Goal: Answer question/provide support: Share knowledge or assist other users

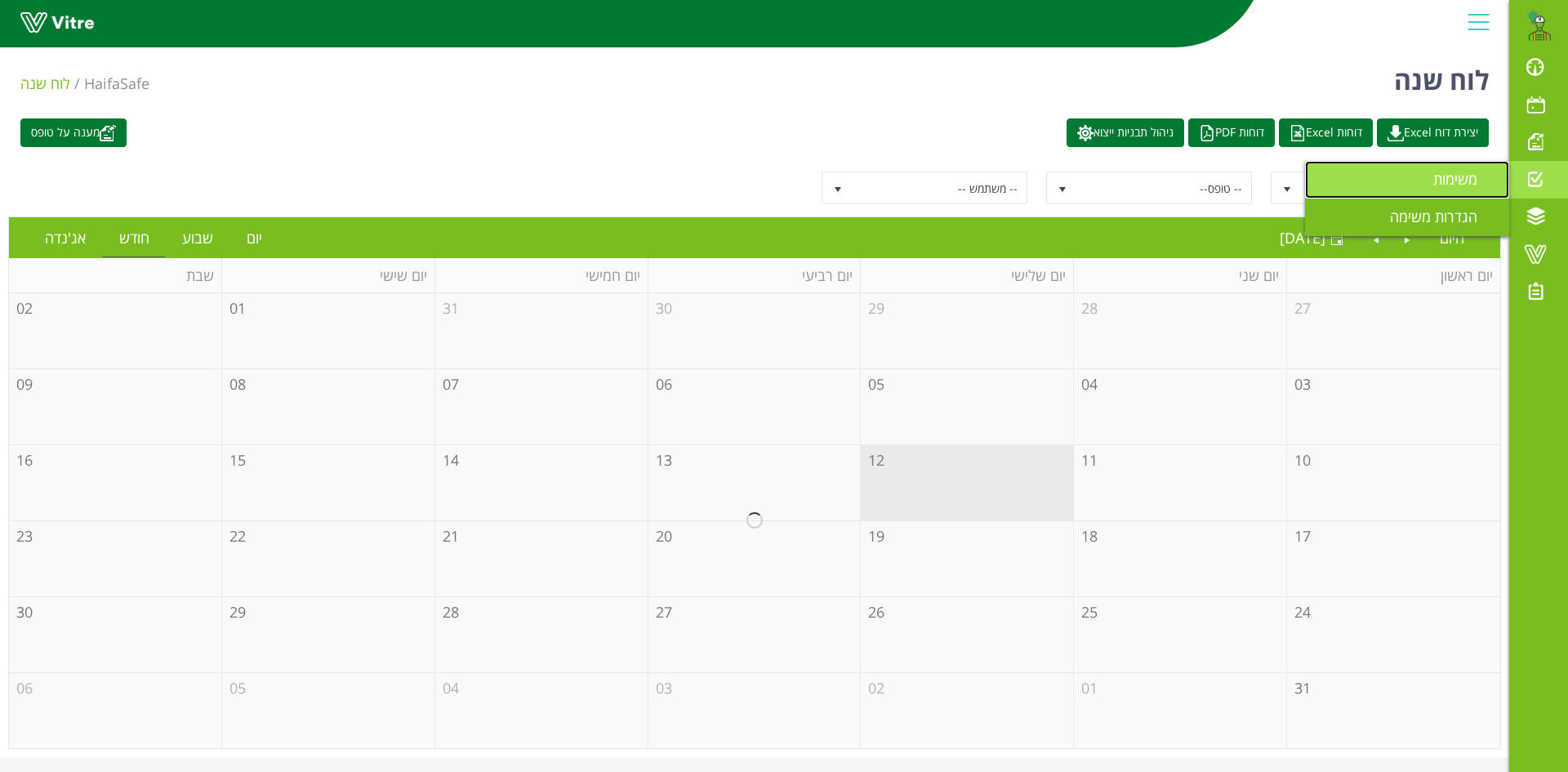
click at [1460, 177] on span "משימות" at bounding box center [1464, 179] width 63 height 19
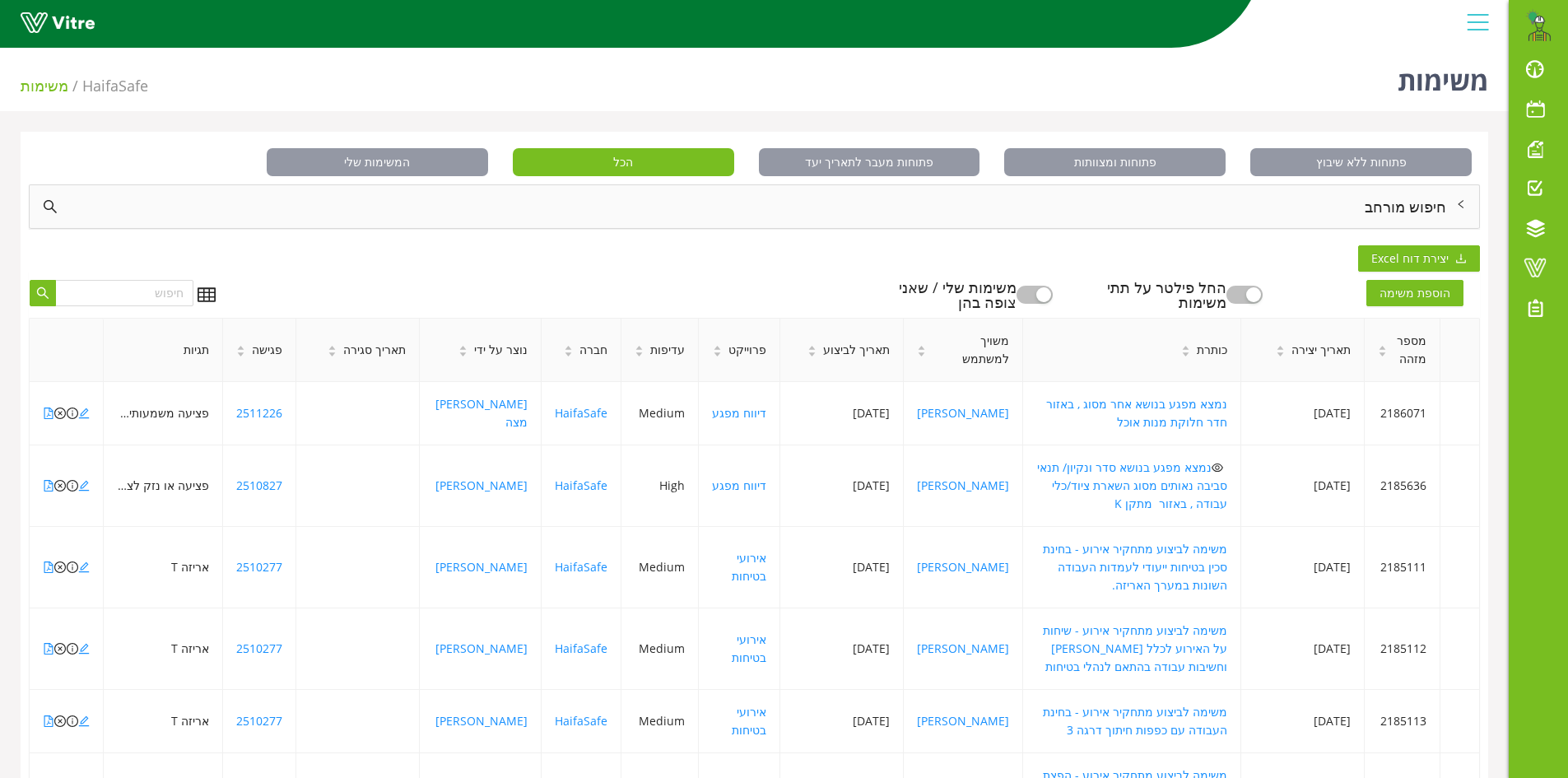
click at [1433, 200] on div "חיפוש מורחב" at bounding box center [754, 206] width 1449 height 43
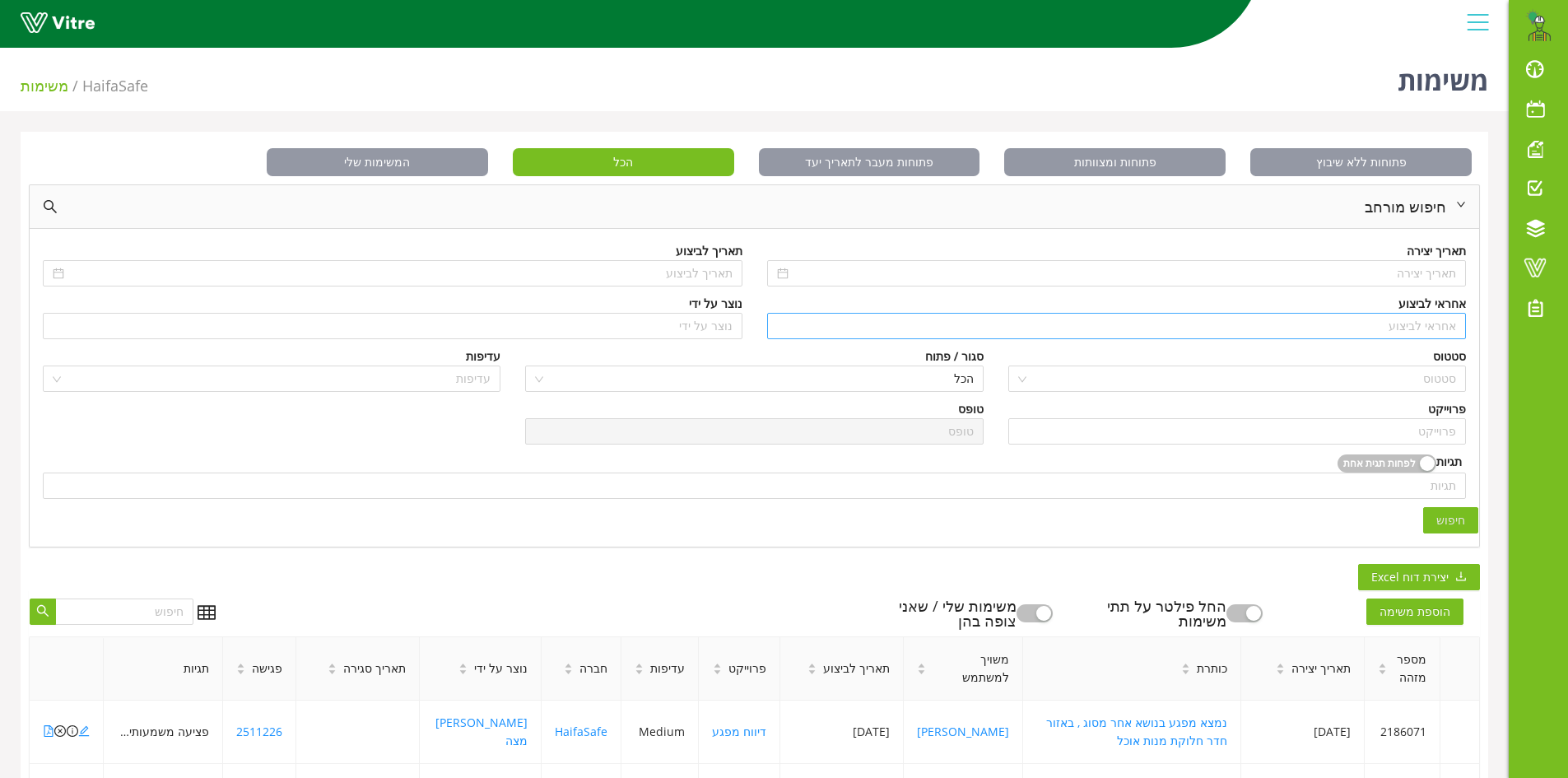
click at [1425, 328] on input "search" at bounding box center [1116, 326] width 680 height 25
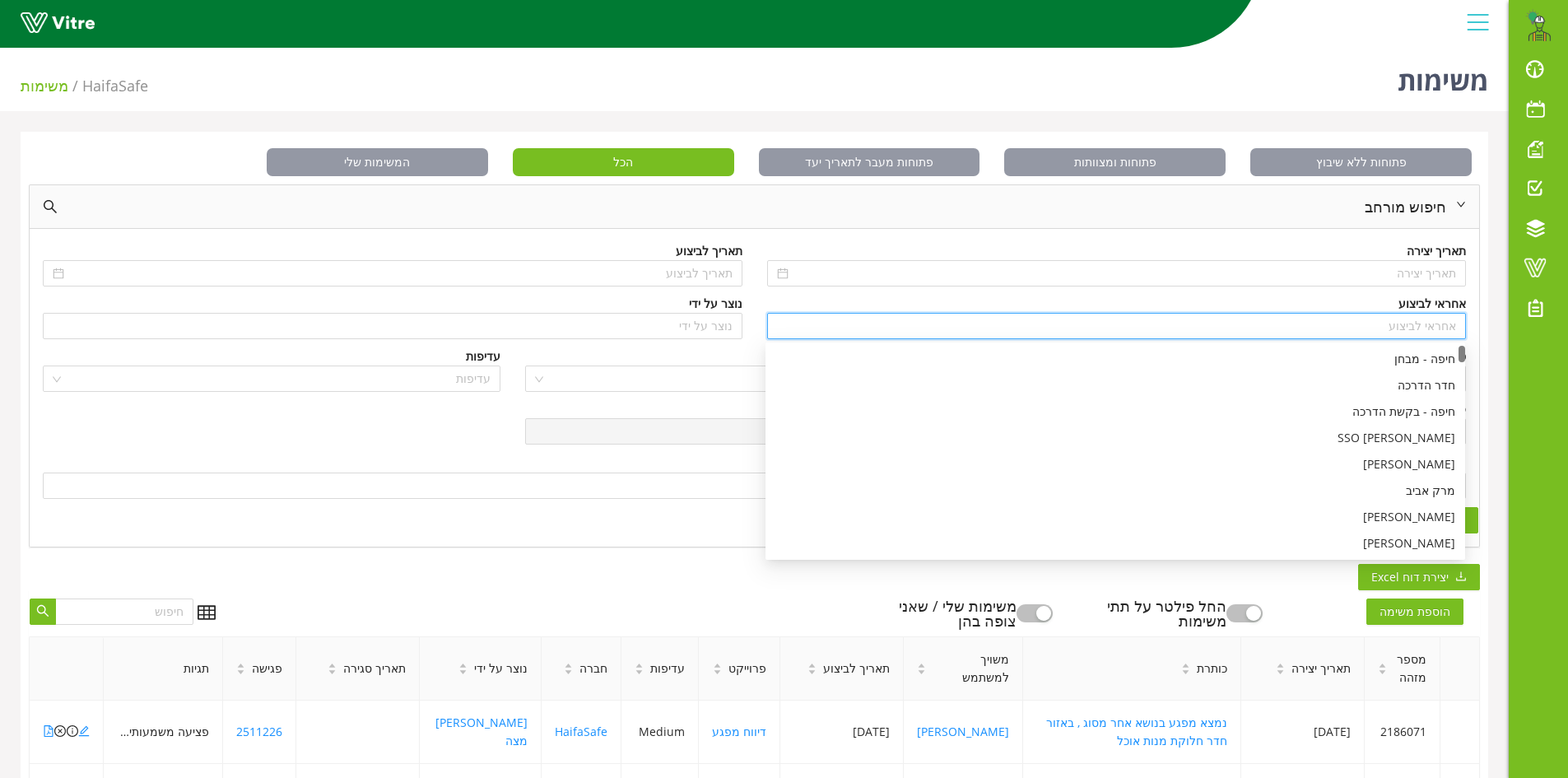
type input "n"
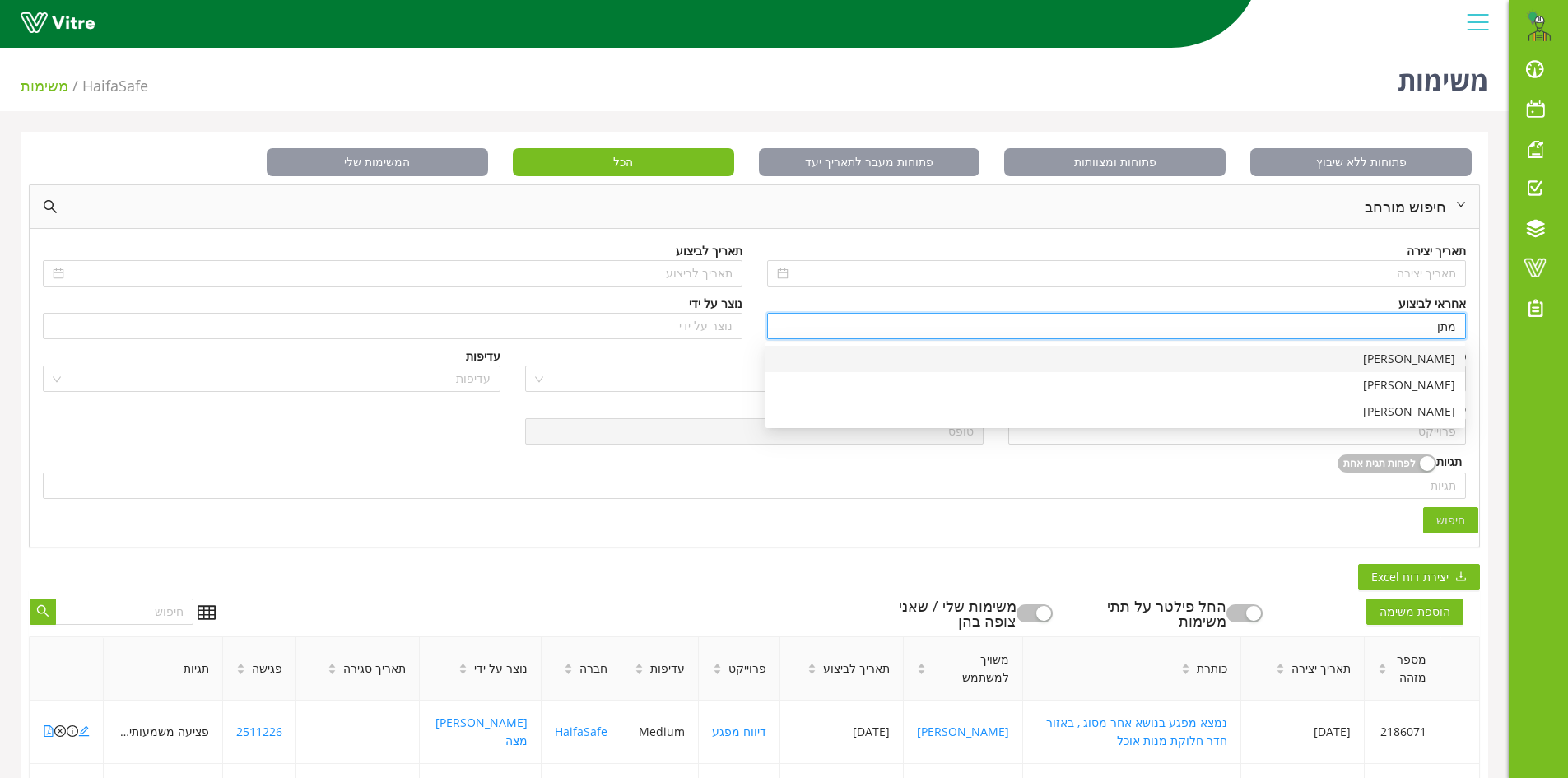
click at [1435, 354] on div "[PERSON_NAME]" at bounding box center [1115, 359] width 680 height 18
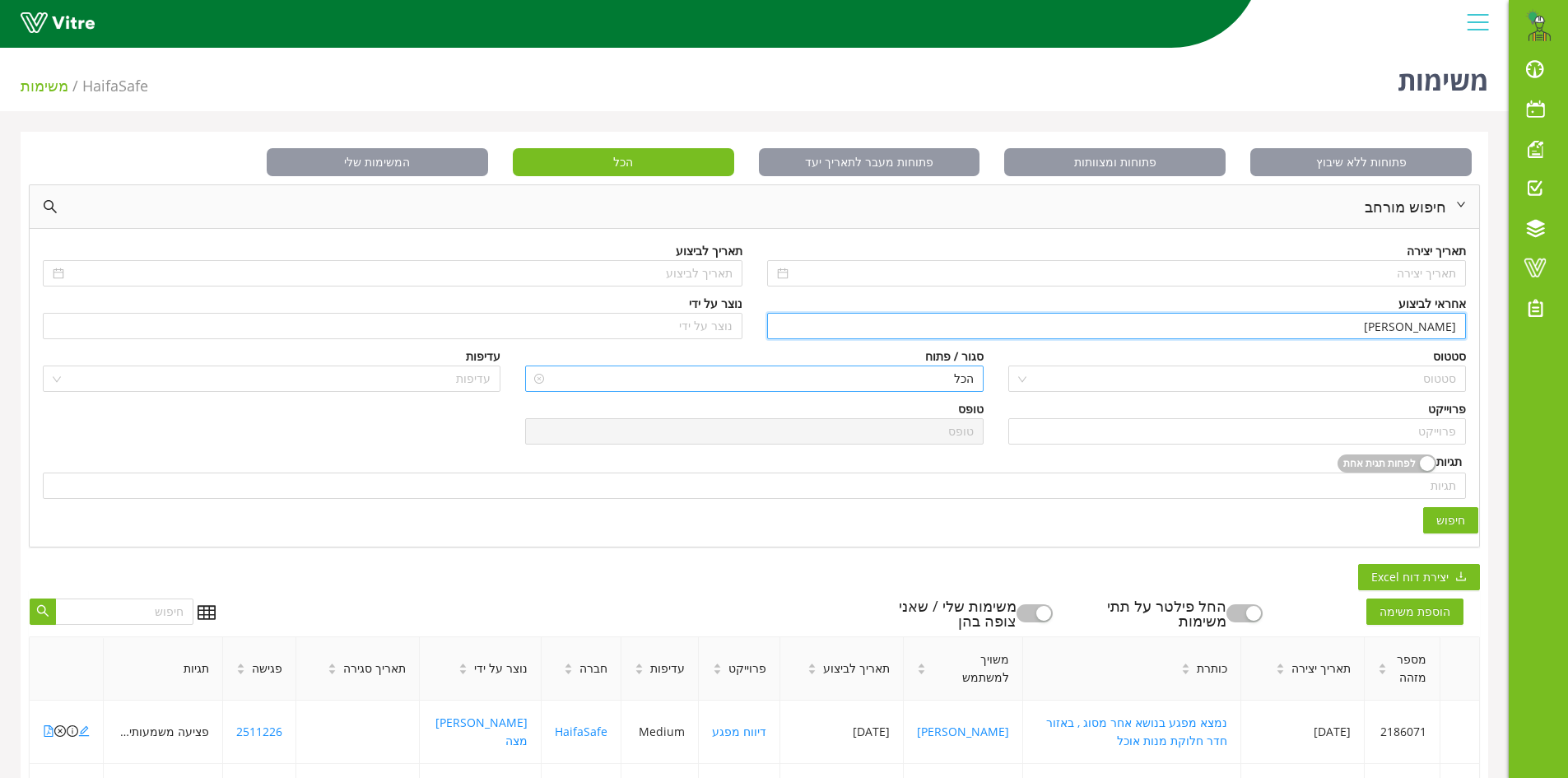
click at [972, 381] on span "הכל" at bounding box center [754, 379] width 438 height 25
type input "[PERSON_NAME]"
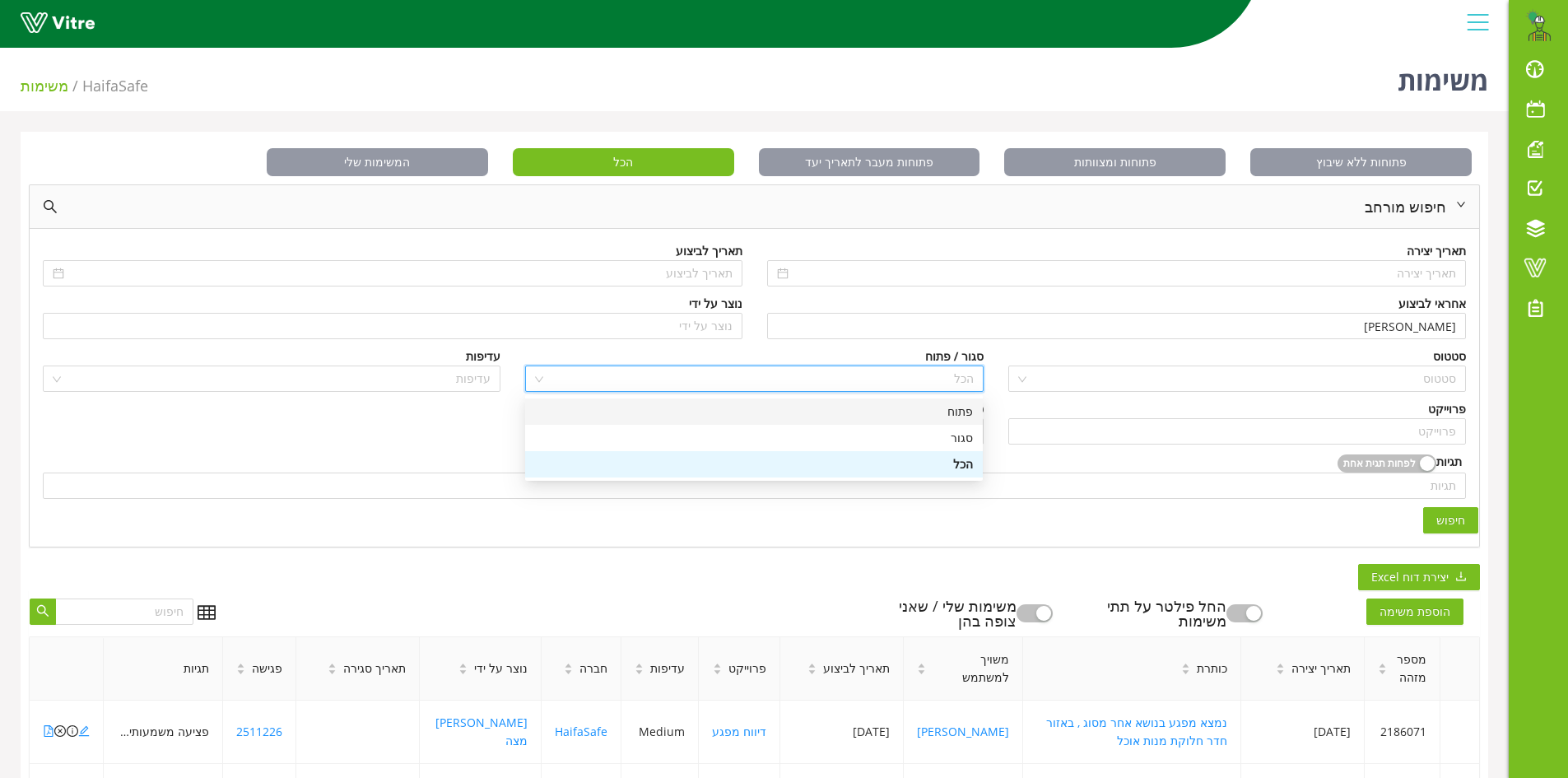
click at [963, 411] on div "פתוח" at bounding box center [754, 411] width 438 height 18
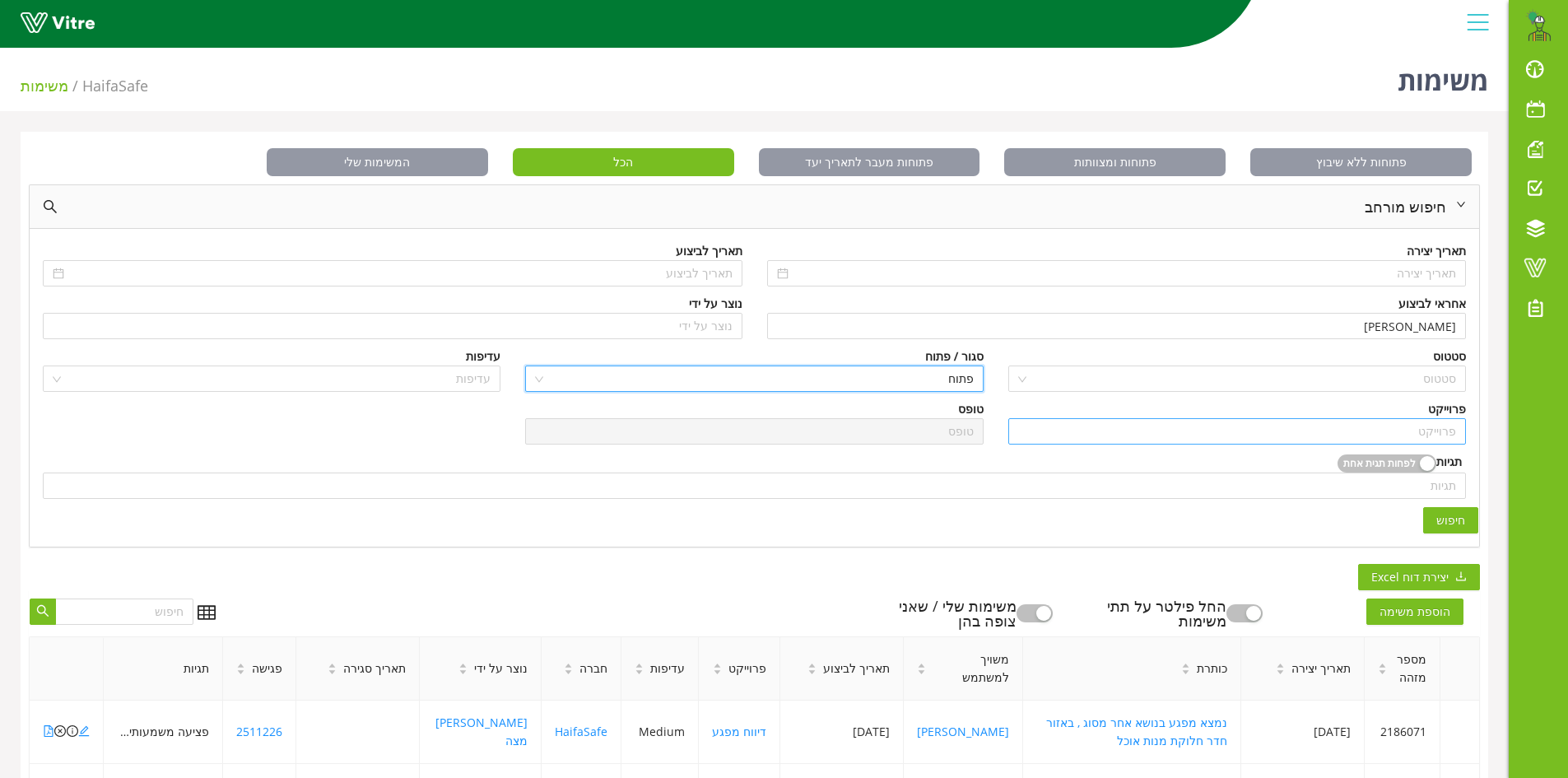
click at [1443, 434] on input "search" at bounding box center [1237, 432] width 438 height 25
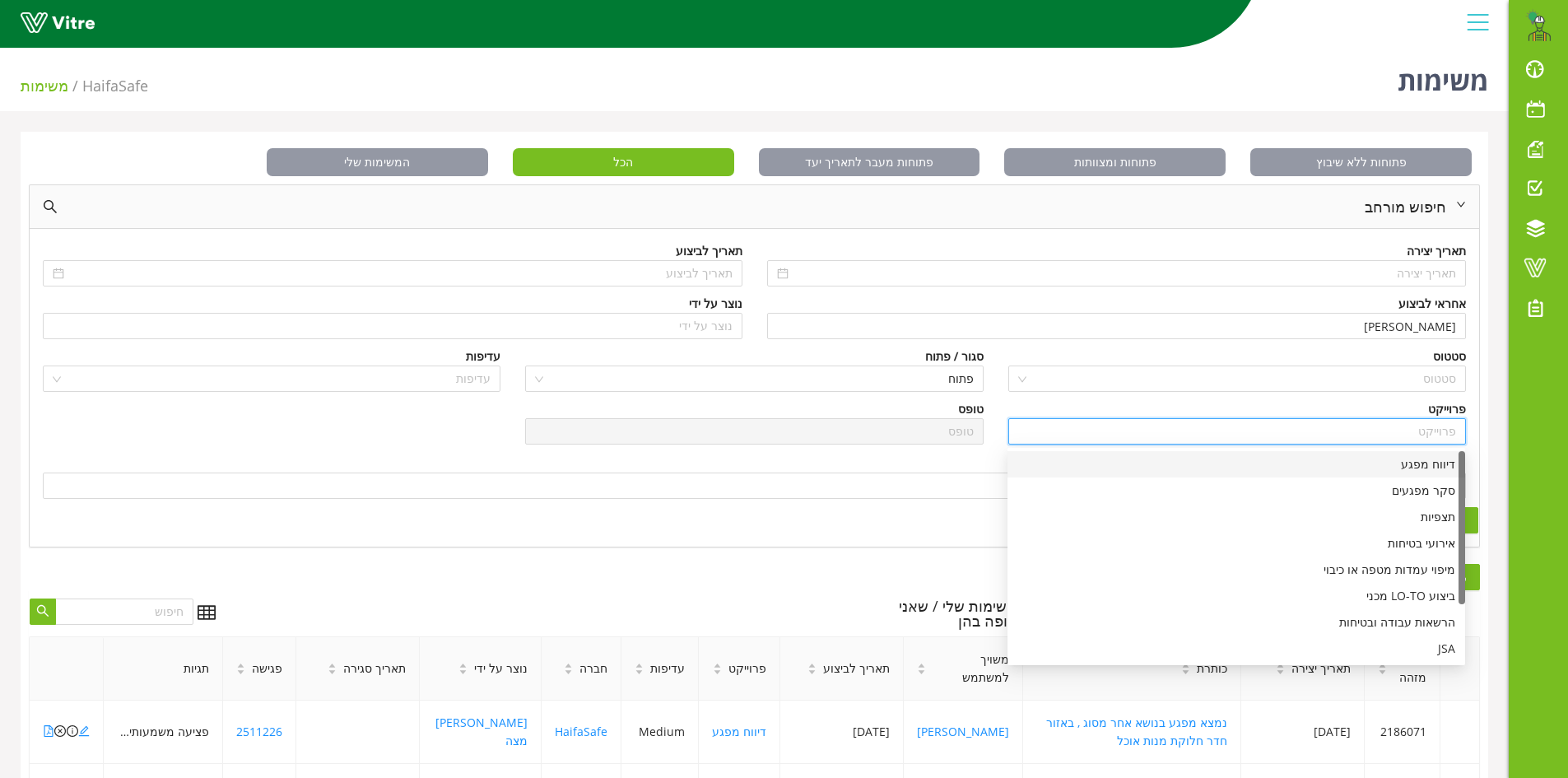
click at [1438, 465] on div "דיווח מפגע" at bounding box center [1236, 464] width 438 height 18
type input "דיווח מפגע"
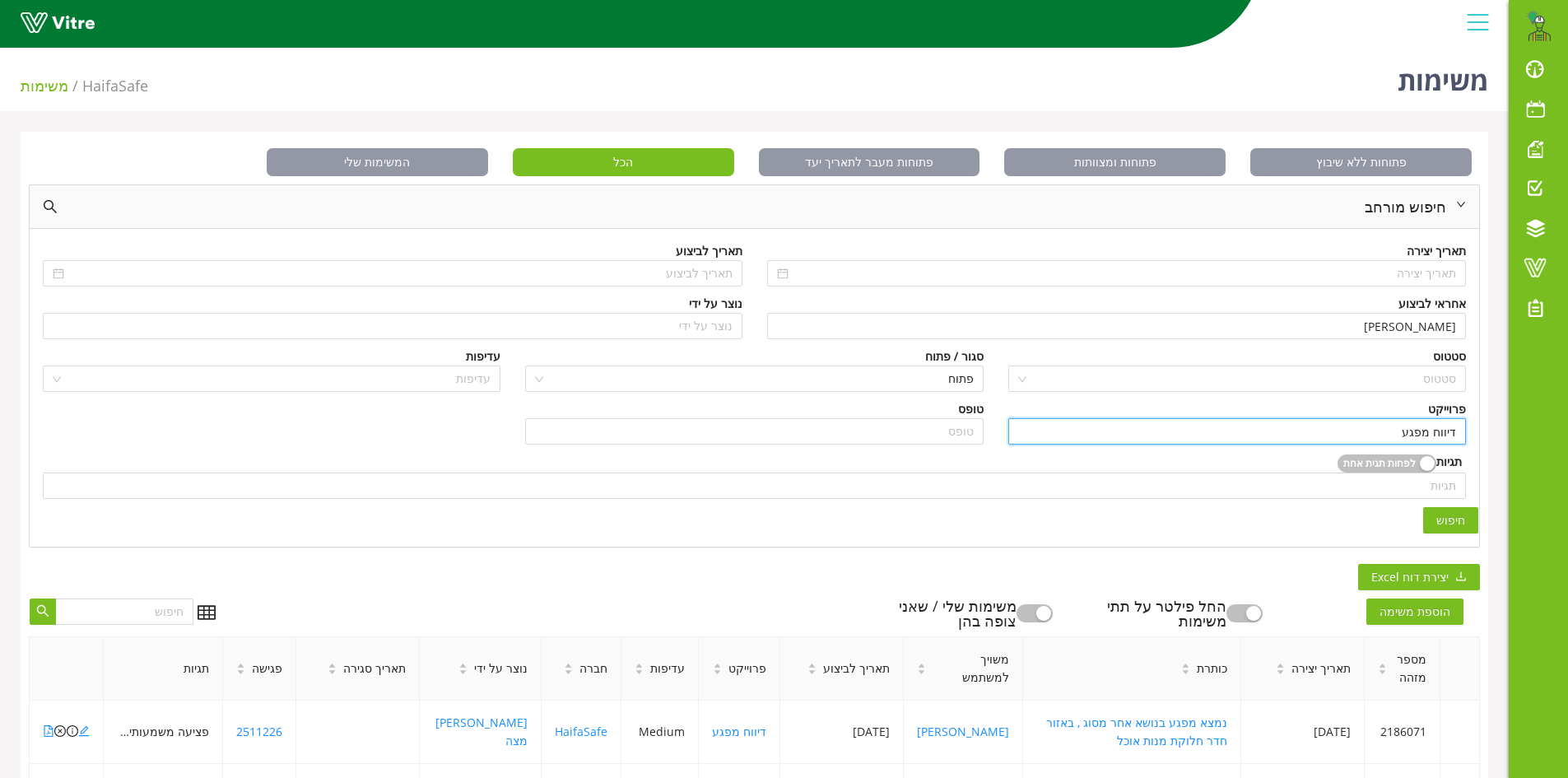
click at [1454, 524] on span "חיפוש" at bounding box center [1451, 520] width 29 height 18
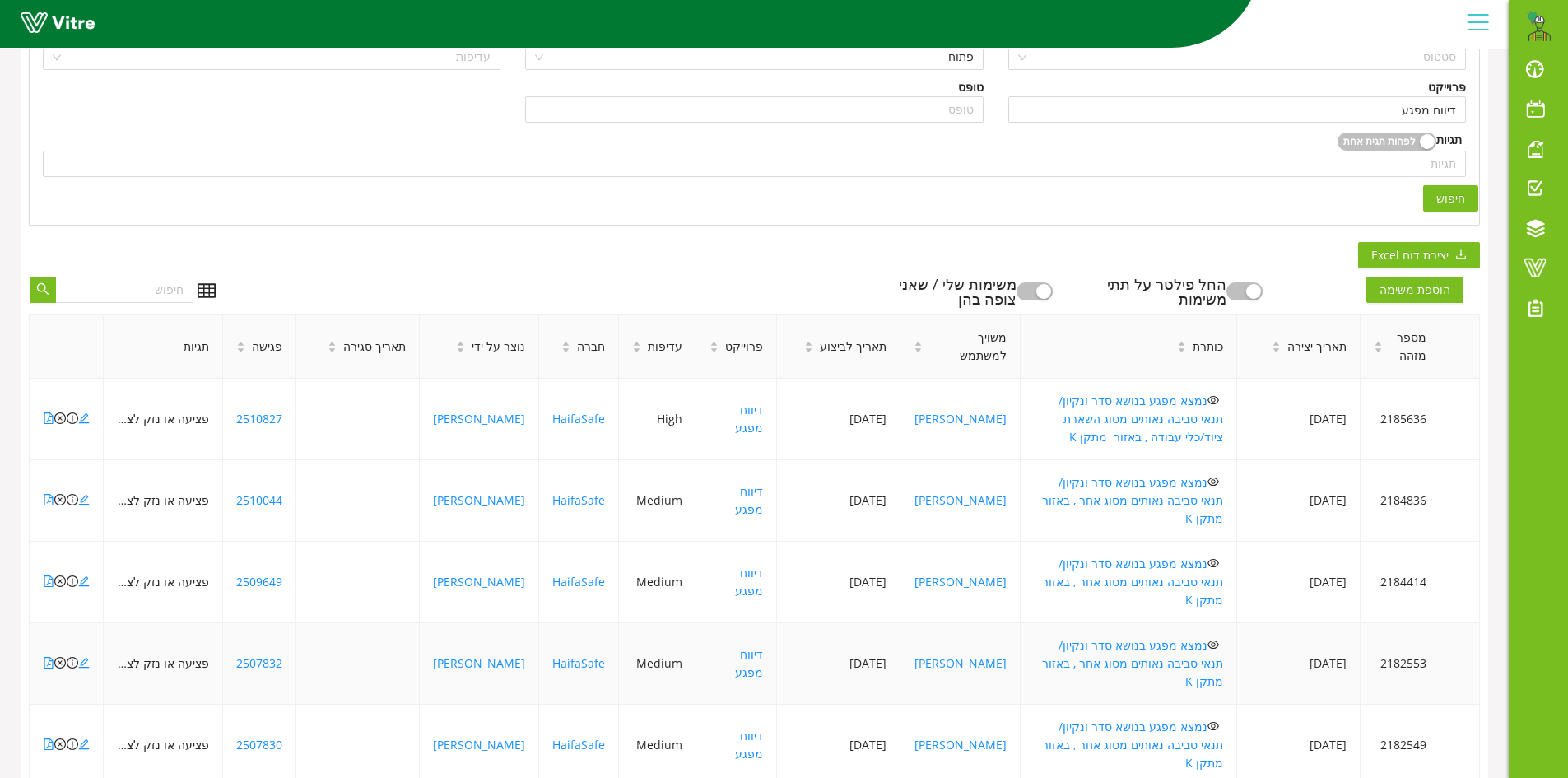
scroll to position [329, 0]
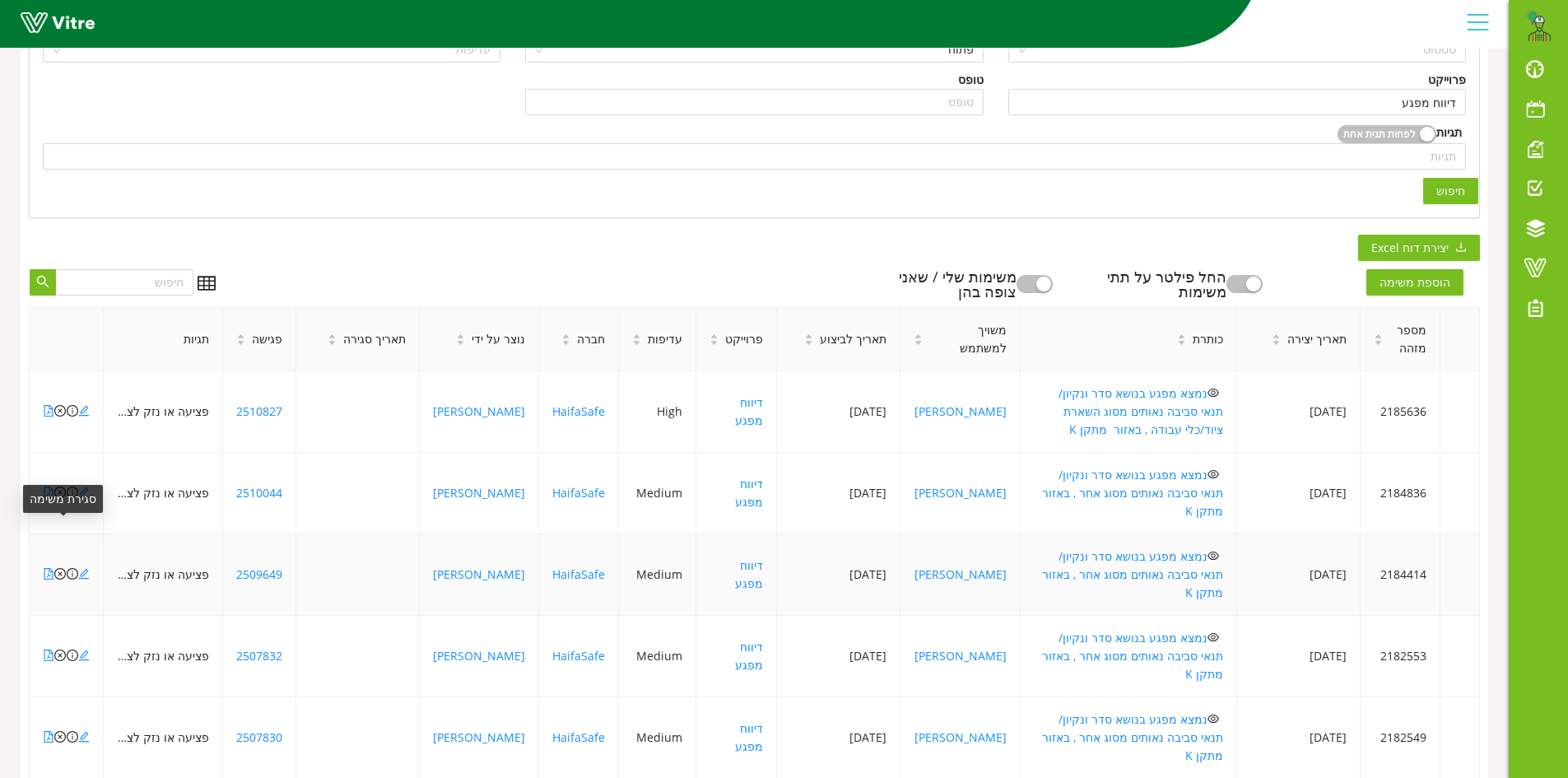
click at [60, 568] on icon "close-circle" at bounding box center [60, 574] width 12 height 12
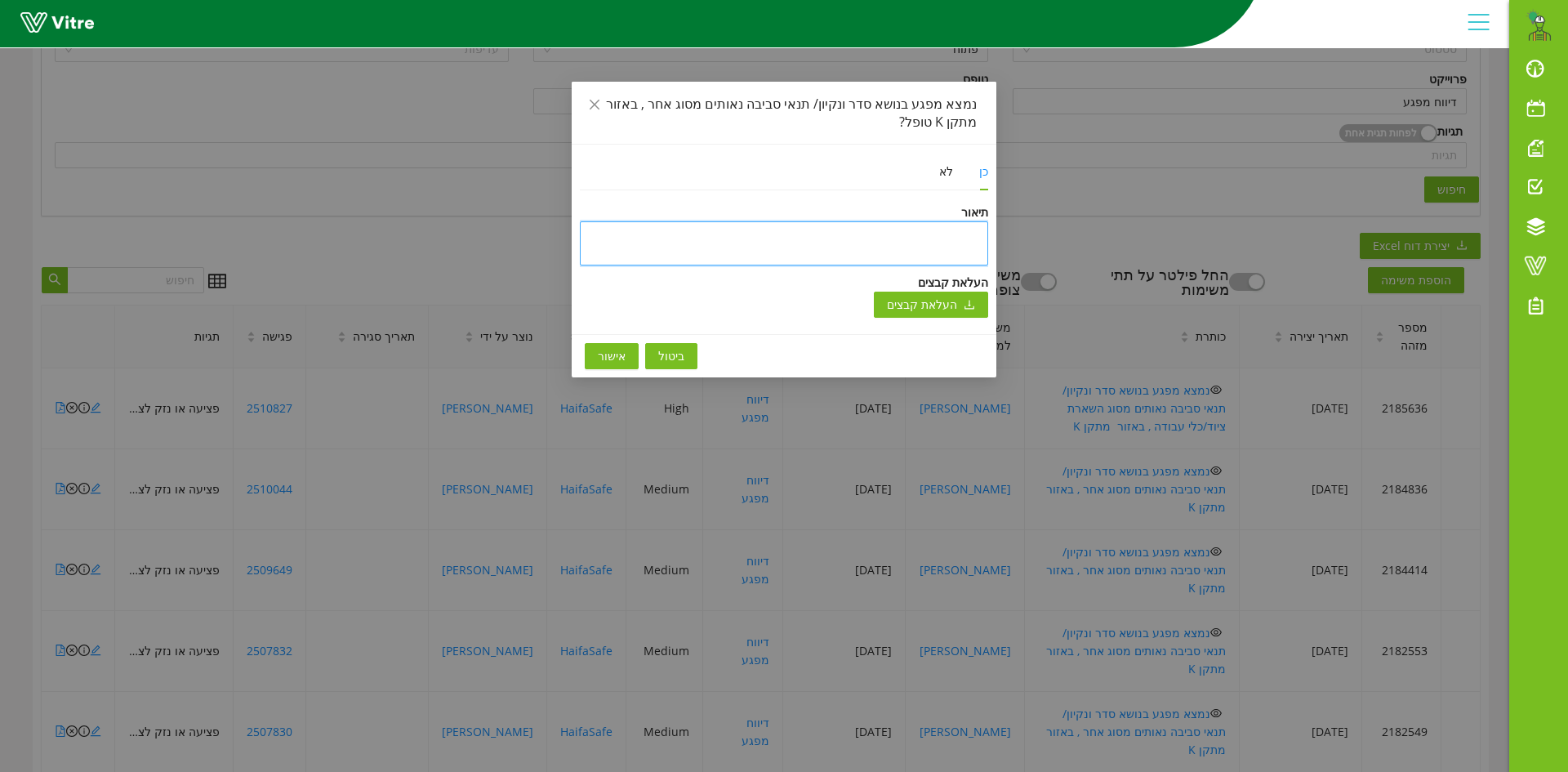
click at [885, 247] on textarea at bounding box center [783, 244] width 408 height 44
type textarea "ט"
type textarea "טו"
type textarea "טופ"
type textarea "טופל"
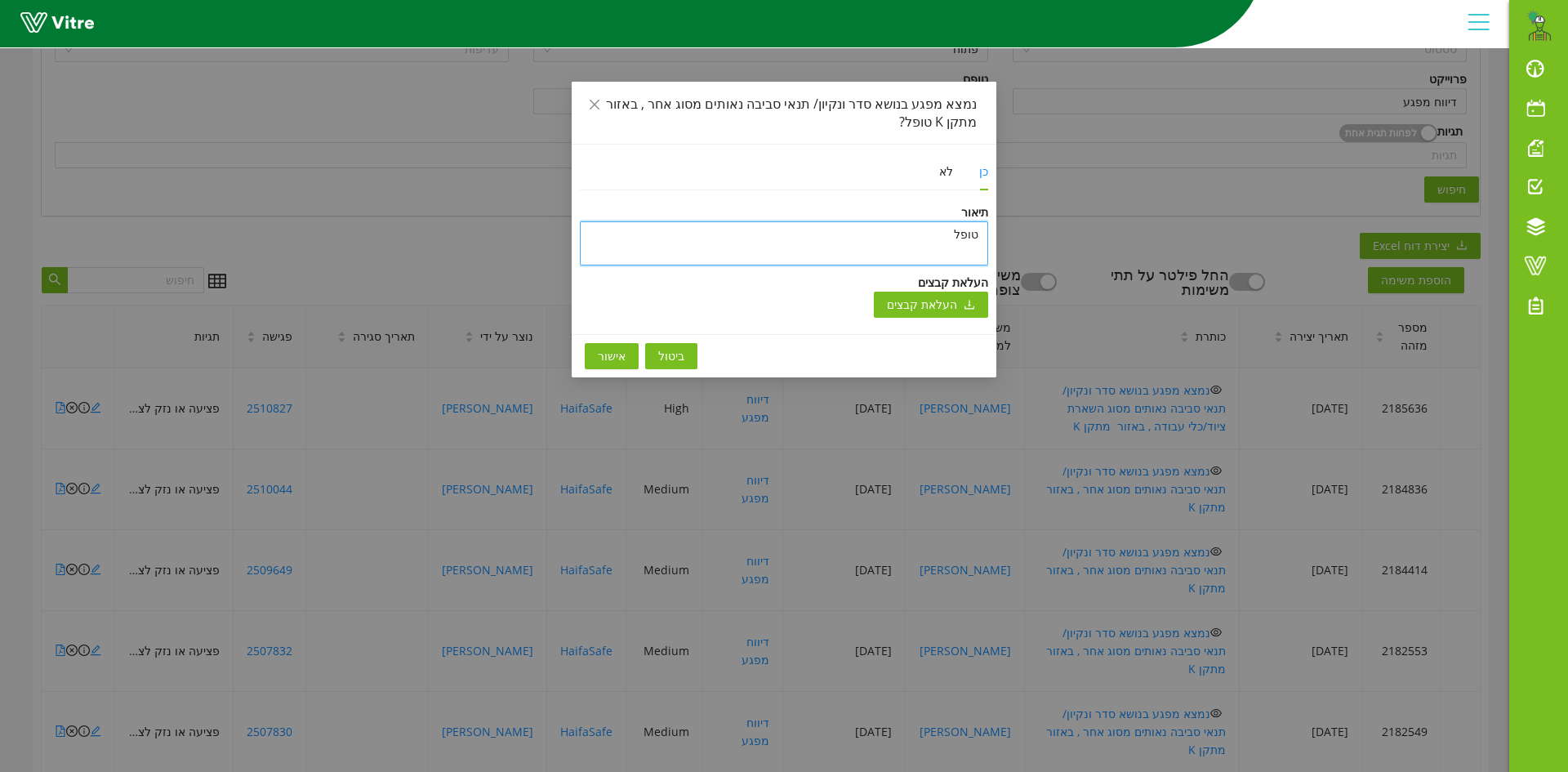
type textarea "טופל"
type textarea "טופל ו"
type textarea "טופל ונ"
type textarea "טופל וני"
type textarea "טופל וניס"
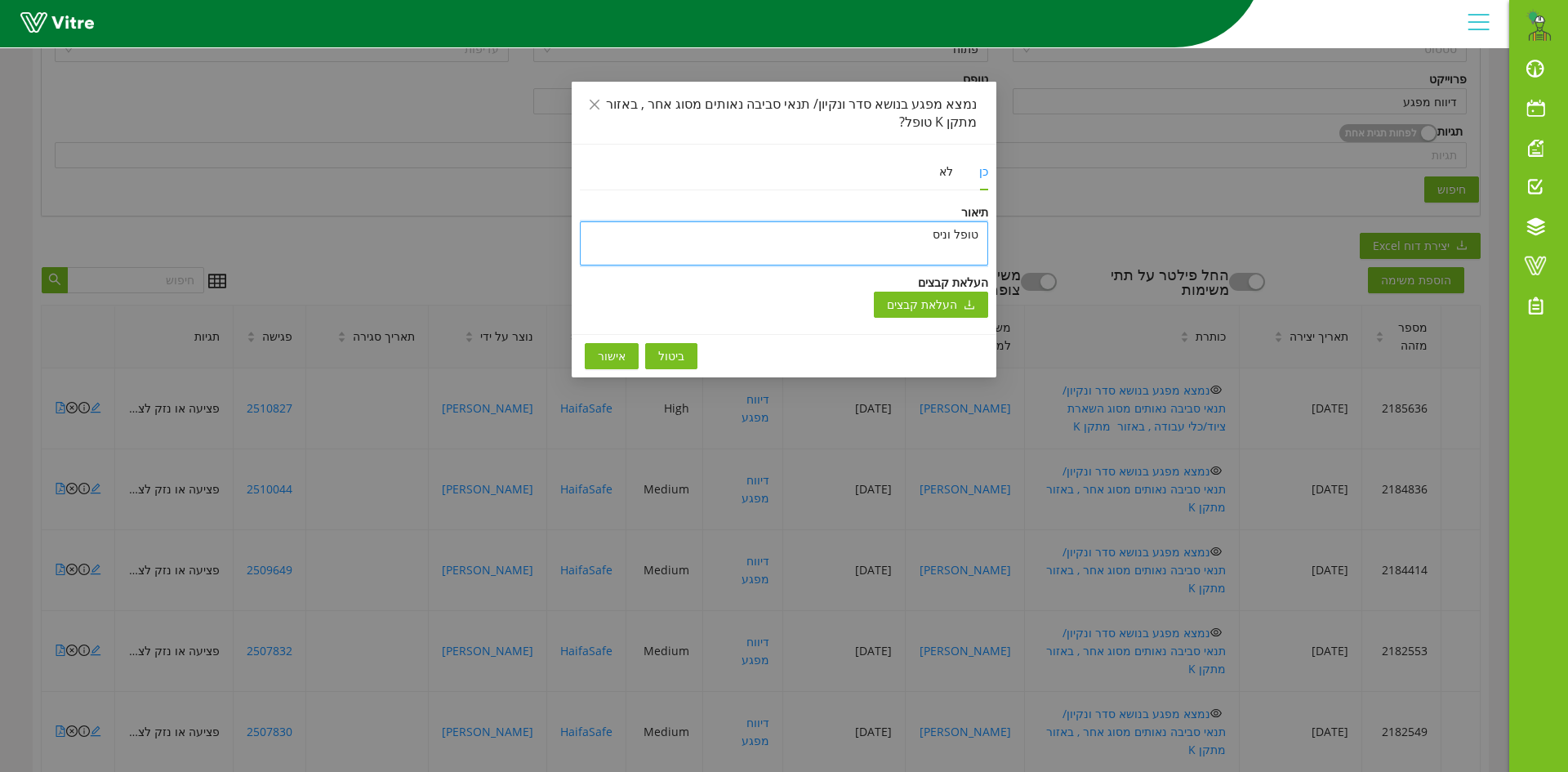
type textarea "טופל וניסג"
type textarea "טופל וניסגר"
type textarea "טופל וניסגר ב"
type textarea "טופל וניסגר בת"
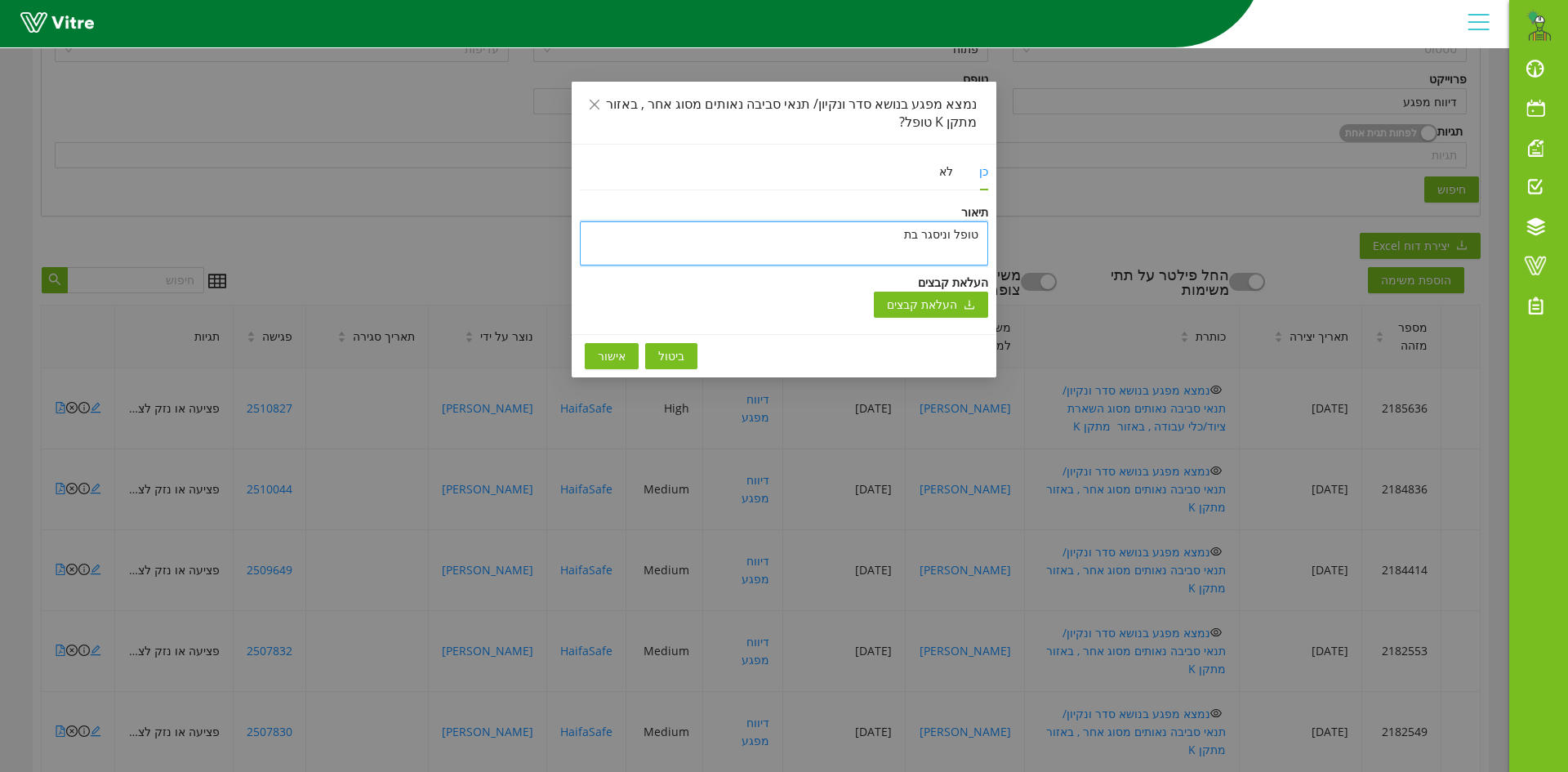
type textarea "טופל וניסגר בתו"
type textarea "טופל וניסגר בתוכ"
type textarea "טופל וניסגר בתוכנ"
type textarea "טופל וניסגר בתוכנה"
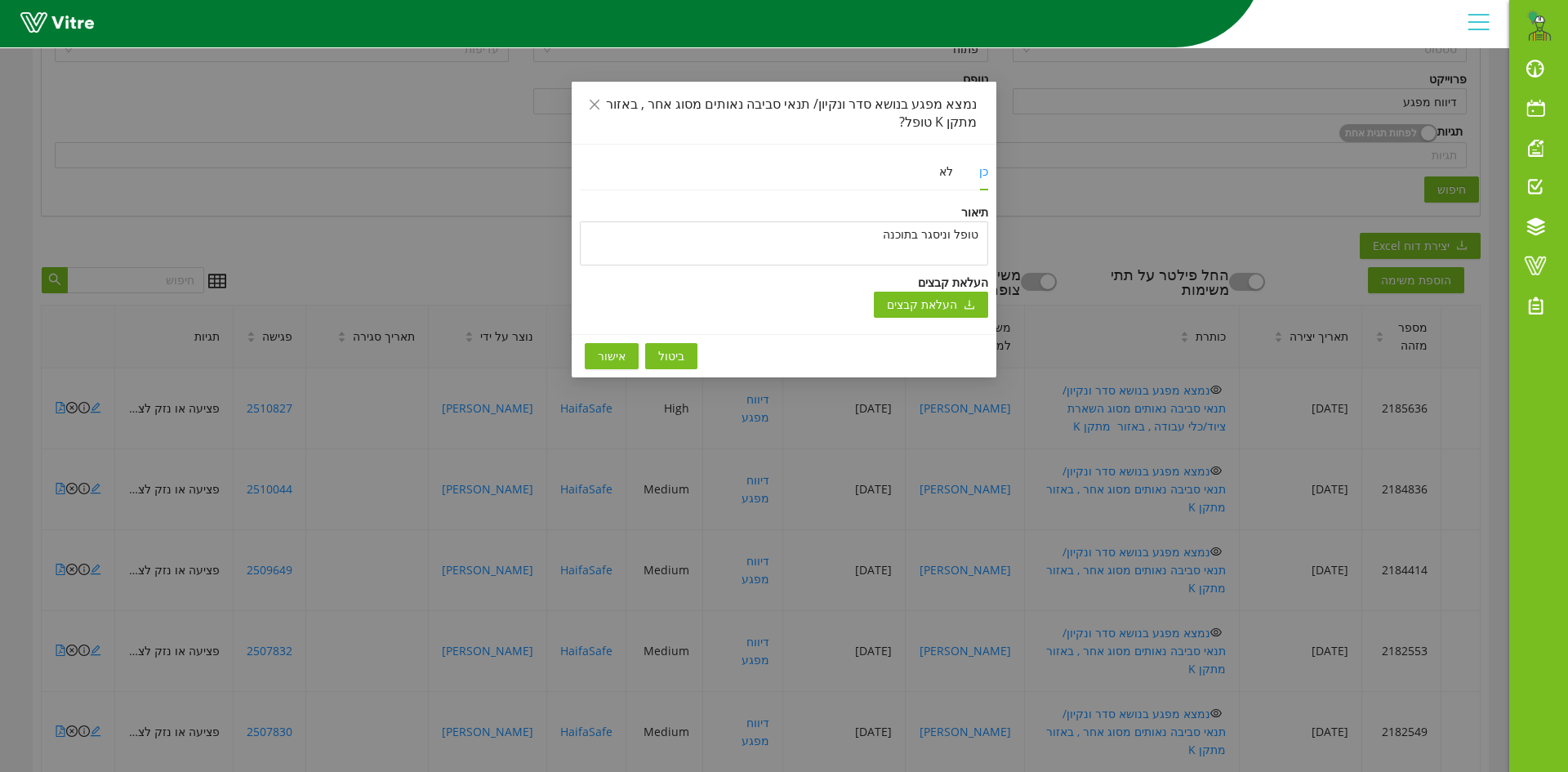
click at [604, 349] on span "אישור" at bounding box center [611, 356] width 28 height 18
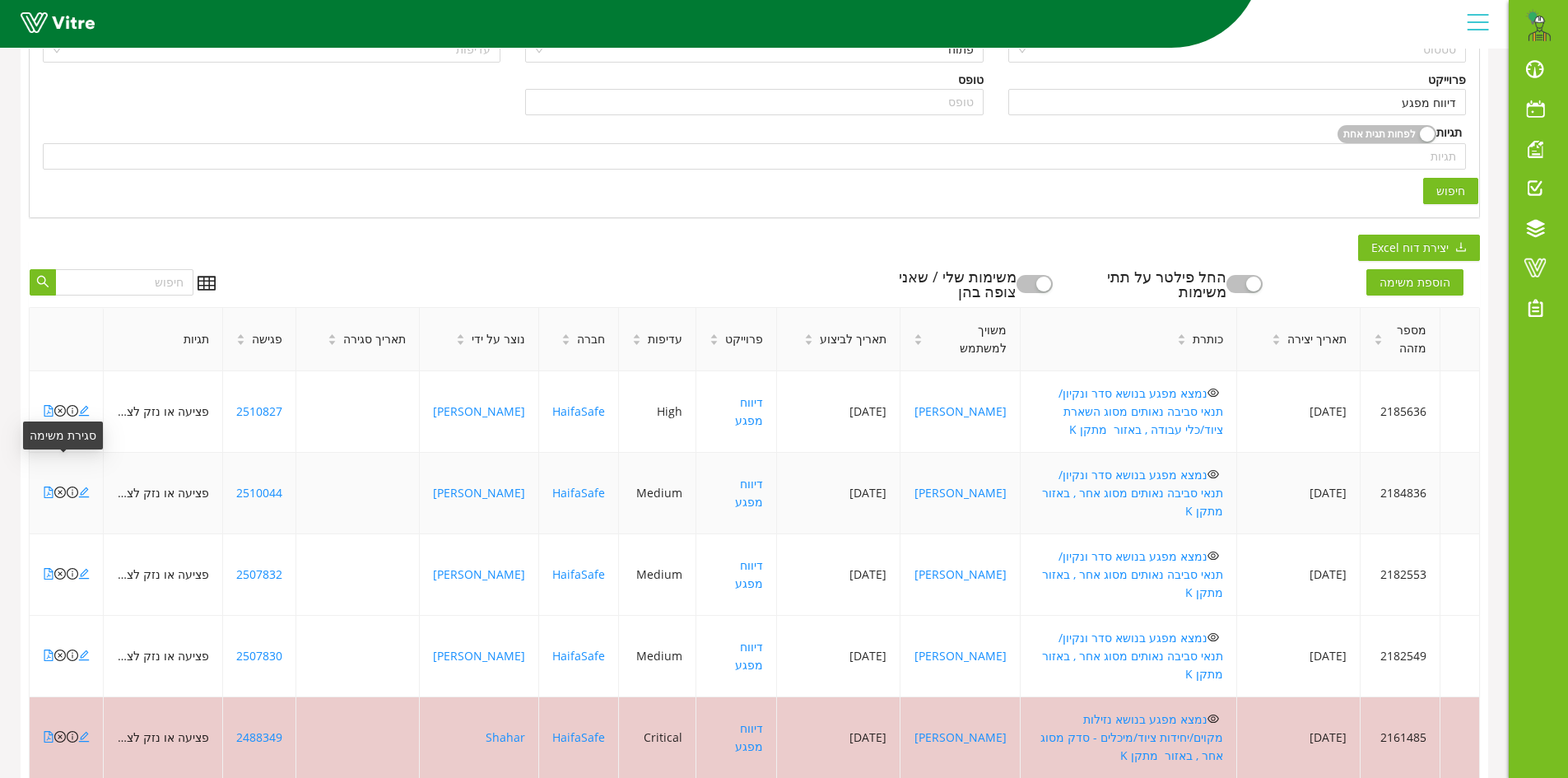
click at [59, 487] on icon "close-circle" at bounding box center [60, 493] width 12 height 12
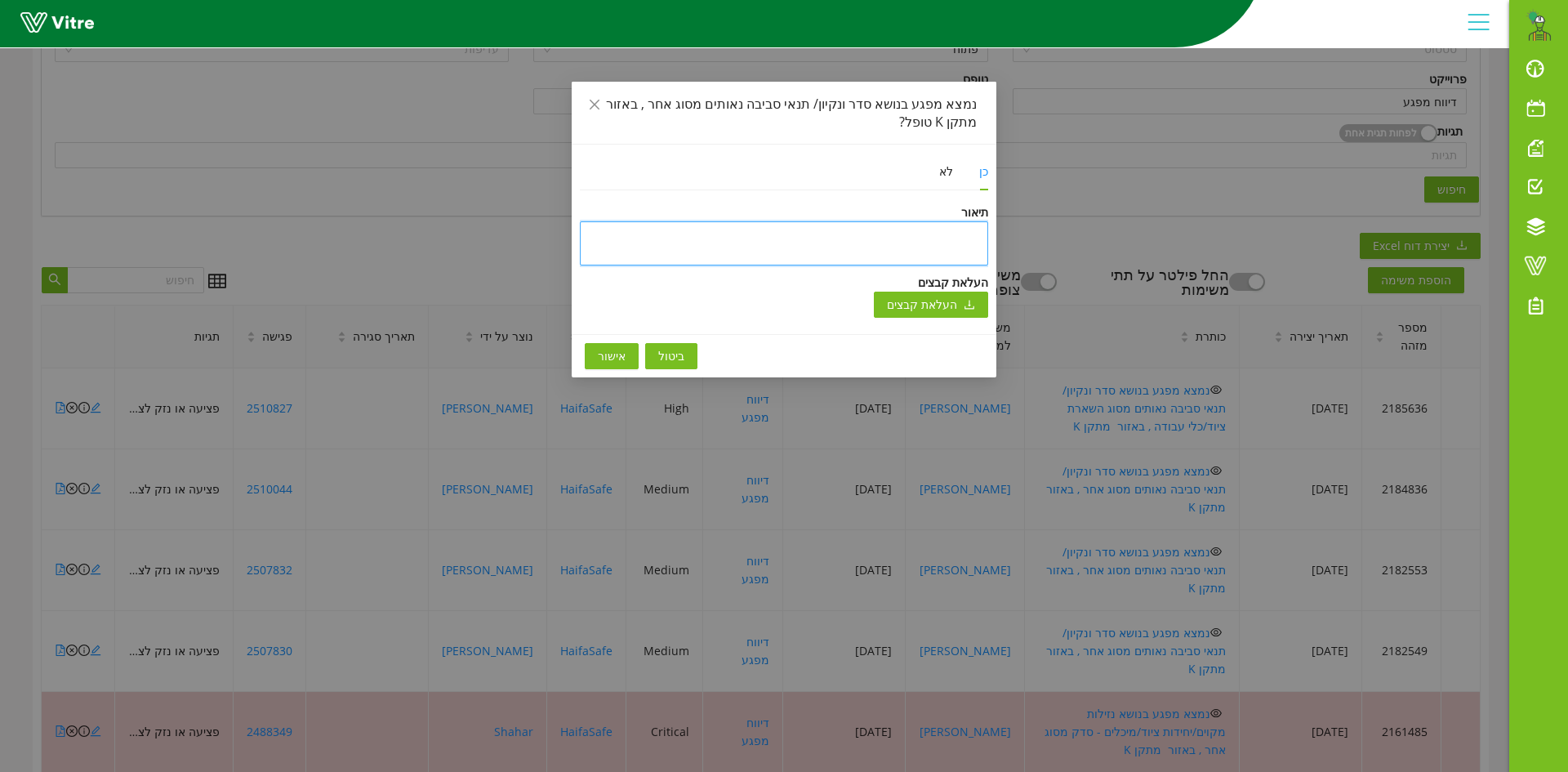
click at [927, 231] on textarea at bounding box center [783, 244] width 408 height 44
type textarea "ט"
type textarea "טו"
type textarea "טופ"
type textarea "טופל"
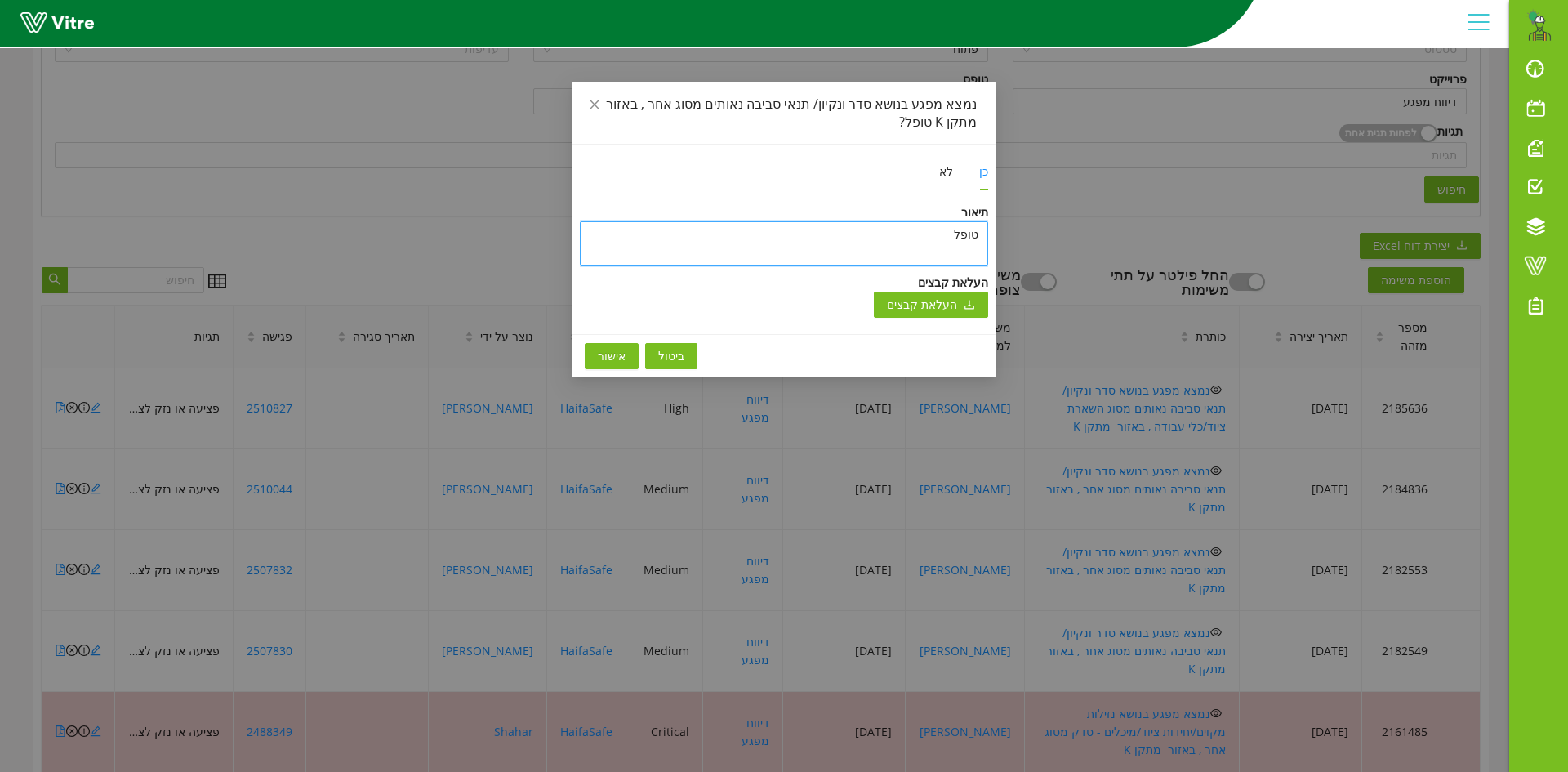
type textarea "טופל"
type textarea "טופל ו"
type textarea "טופל ונ"
type textarea "טופל וני"
type textarea "טופל וניס"
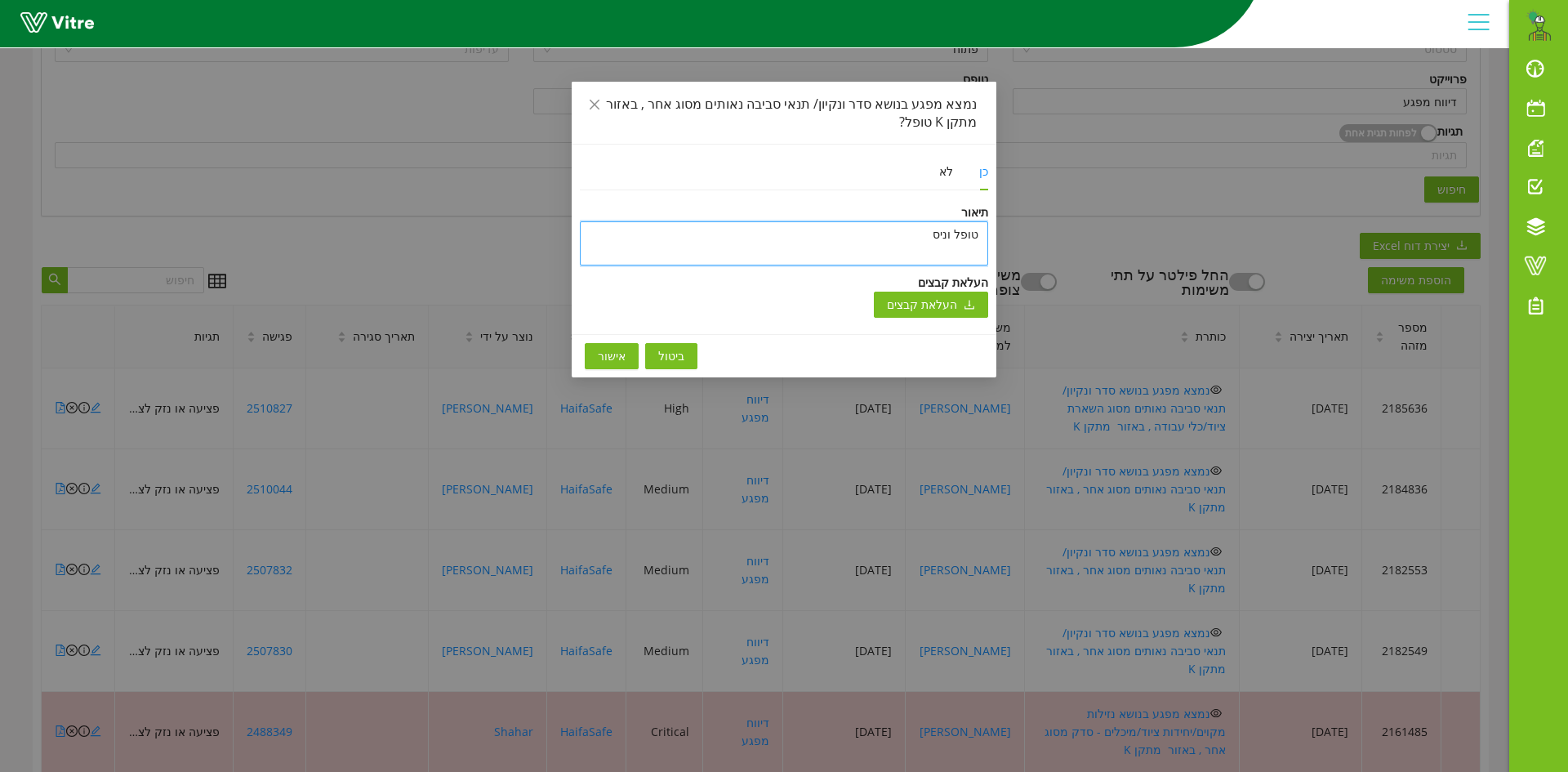
type textarea "טופל וניסג"
type textarea "טופל וניסגר"
type textarea "טופל וניסגר ב"
type textarea "טופל וניסגר בת"
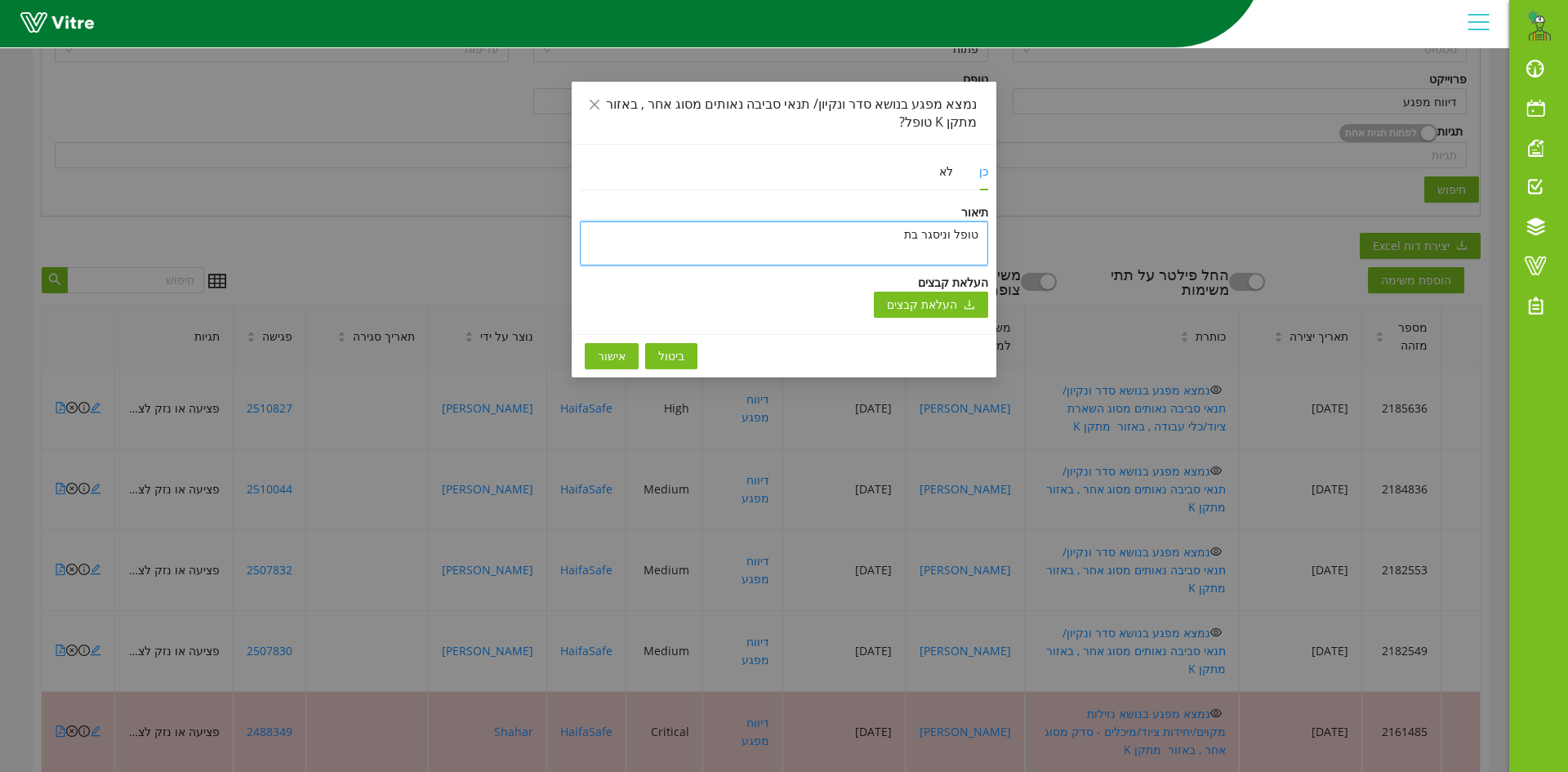
type textarea "טופל וניסגר בתו"
type textarea "טופל וניסגר בתוכ"
type textarea "טופל וניסגר בתוכנ"
type textarea "טופל וניסגר בתוכנה"
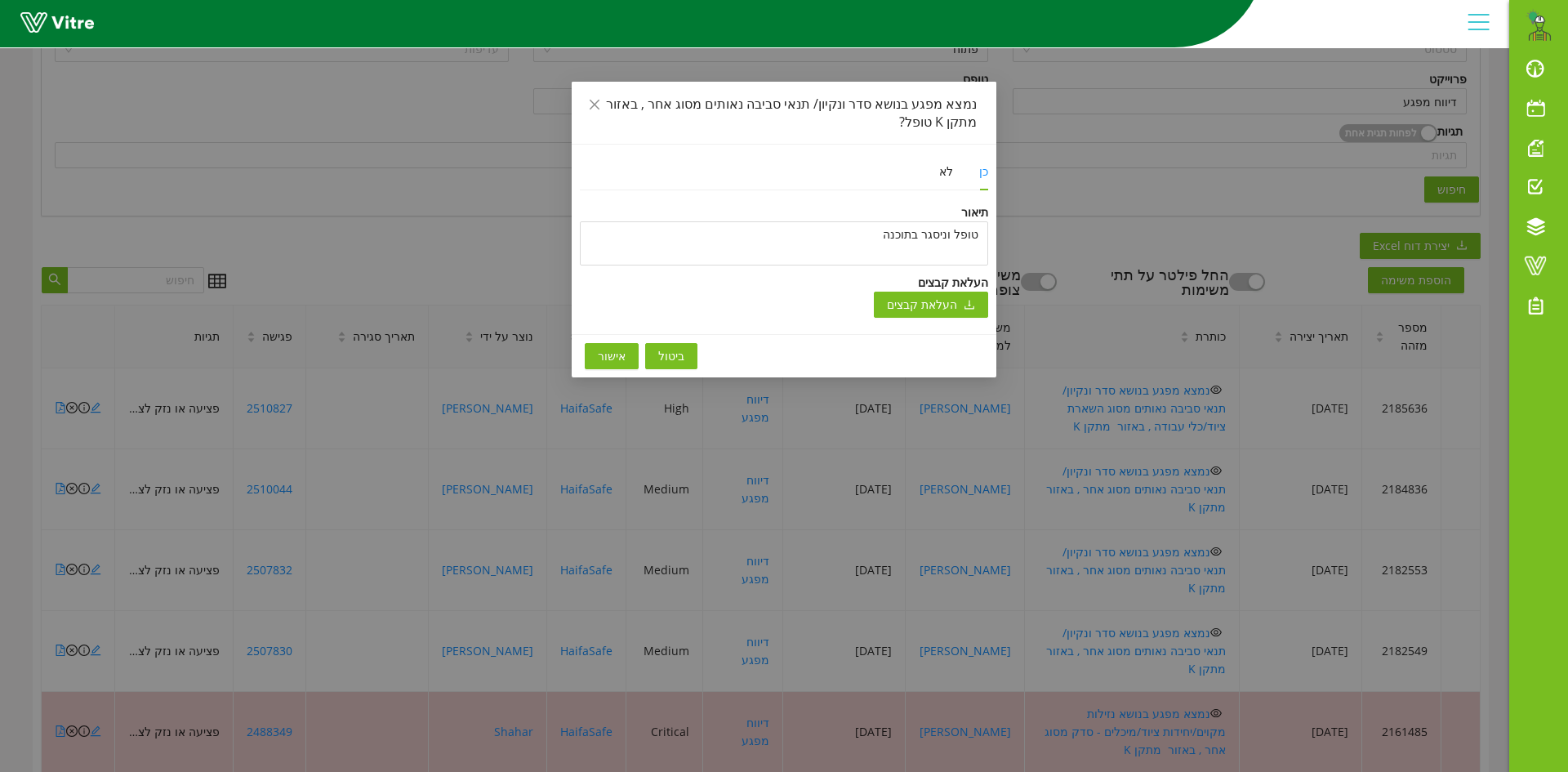
click at [608, 352] on span "אישור" at bounding box center [611, 356] width 28 height 18
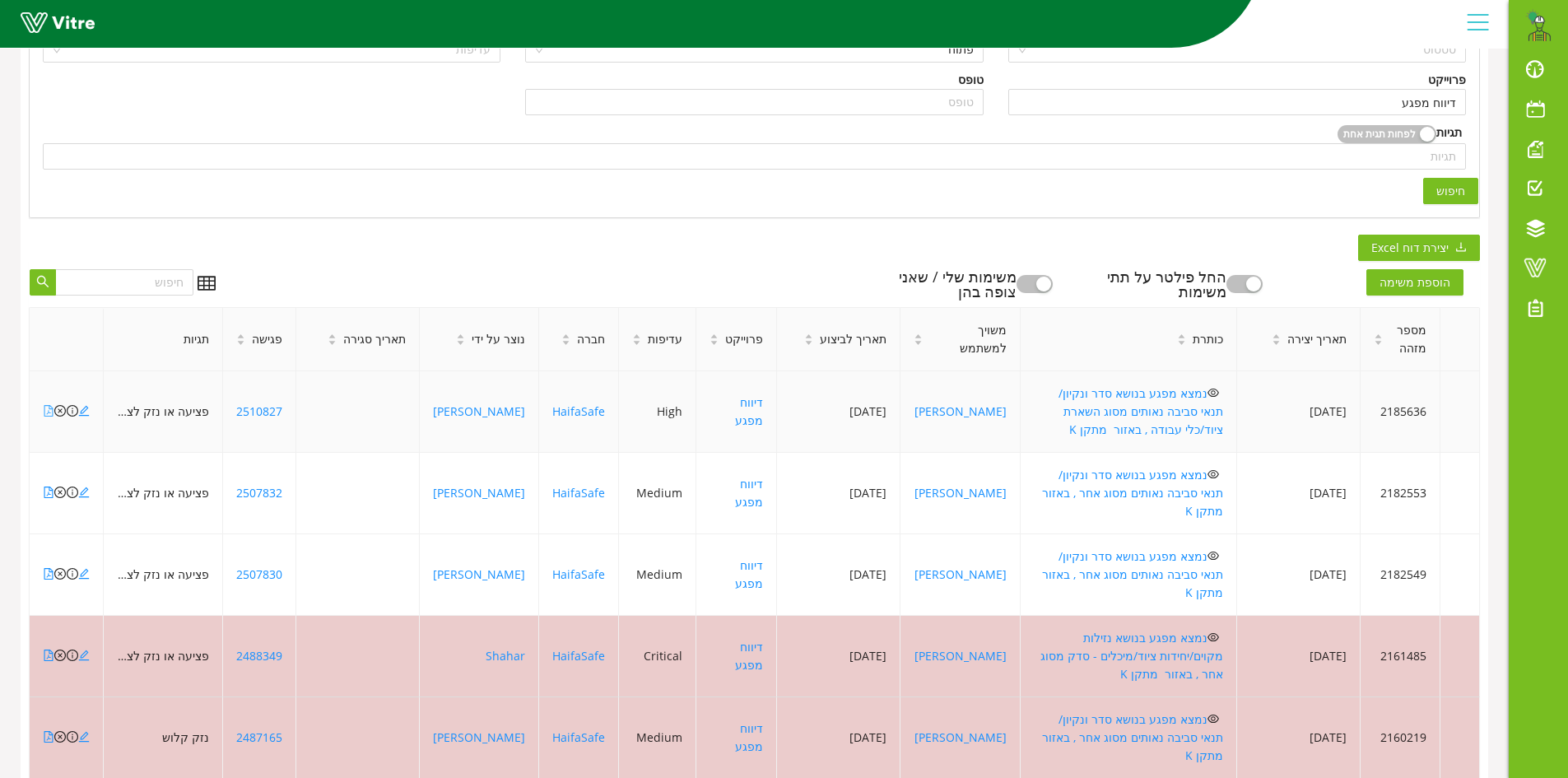
click at [47, 405] on icon "file-pdf" at bounding box center [48, 411] width 12 height 12
click at [47, 406] on icon "file-pdf" at bounding box center [48, 411] width 12 height 12
click at [58, 405] on icon "close-circle" at bounding box center [60, 411] width 12 height 12
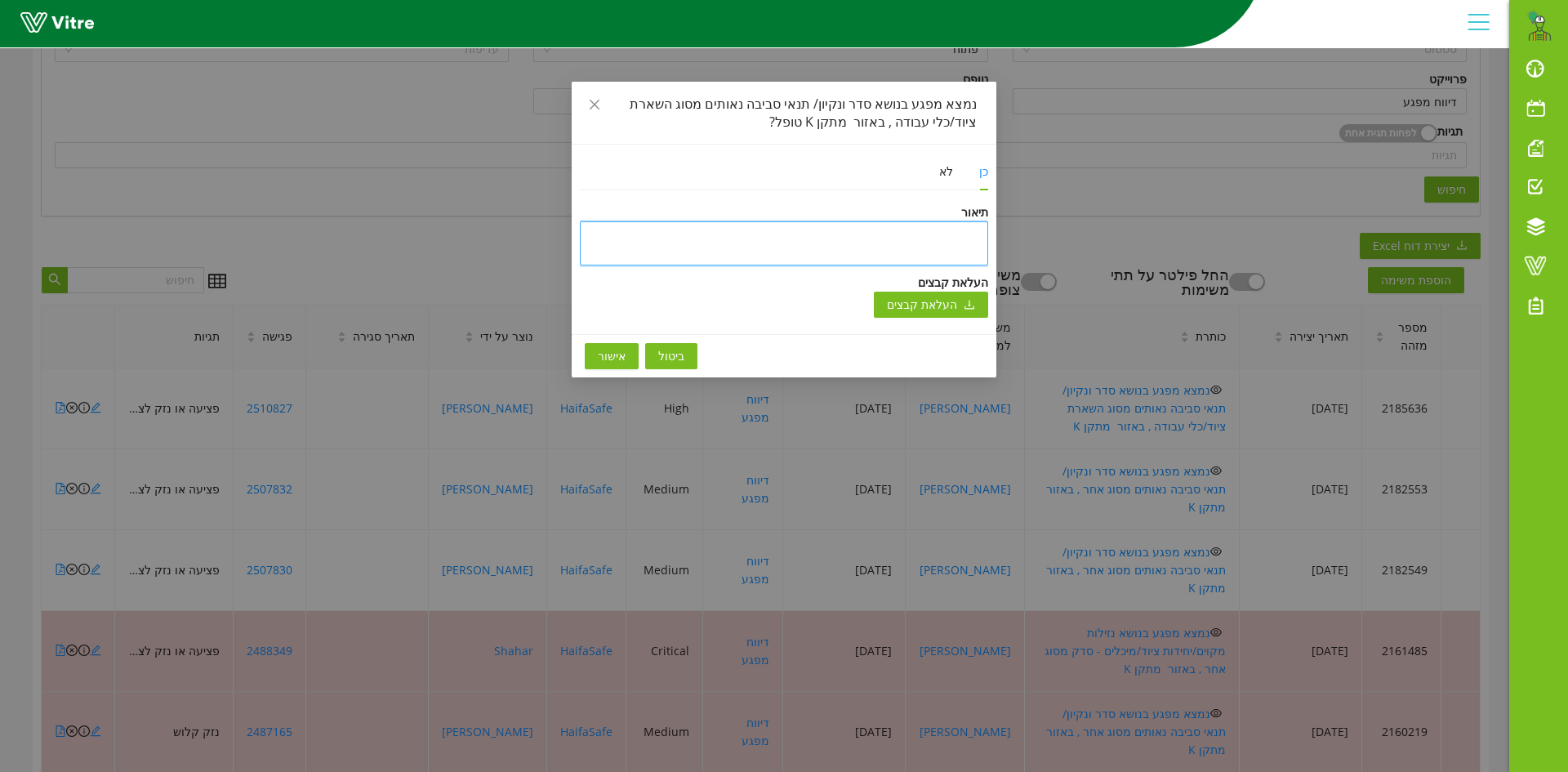
click at [873, 235] on textarea at bounding box center [783, 244] width 408 height 44
paste textarea "בוצעו תיקונים לדוח נא מעבר שלך על הדוח לפני הפצה במידה ומבחינתך הכל תקין, תפיץ …"
type textarea "בוצעו תיקונים לדוח נא מעבר שלך על הדוח לפני הפצה במידה ומבחינתך הכל תקין, תפיץ …"
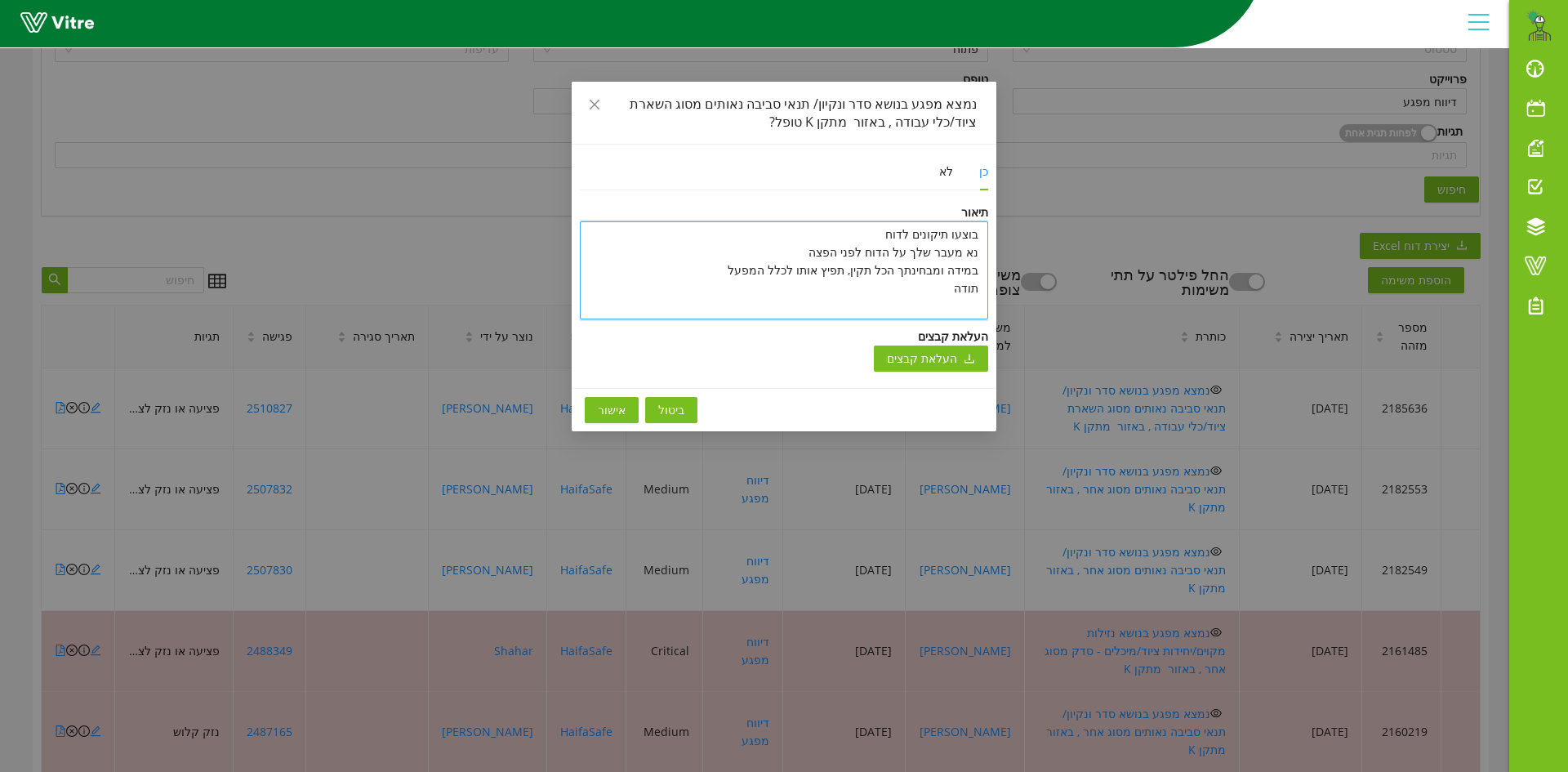
drag, startPoint x: 937, startPoint y: 293, endPoint x: 978, endPoint y: 229, distance: 76.0
click at [978, 229] on textarea "בוצעו תיקונים לדוח נא מעבר שלך על הדוח לפני הפצה במידה ומבחינתך הכל תקין, תפיץ …" at bounding box center [783, 271] width 408 height 98
type textarea "ט"
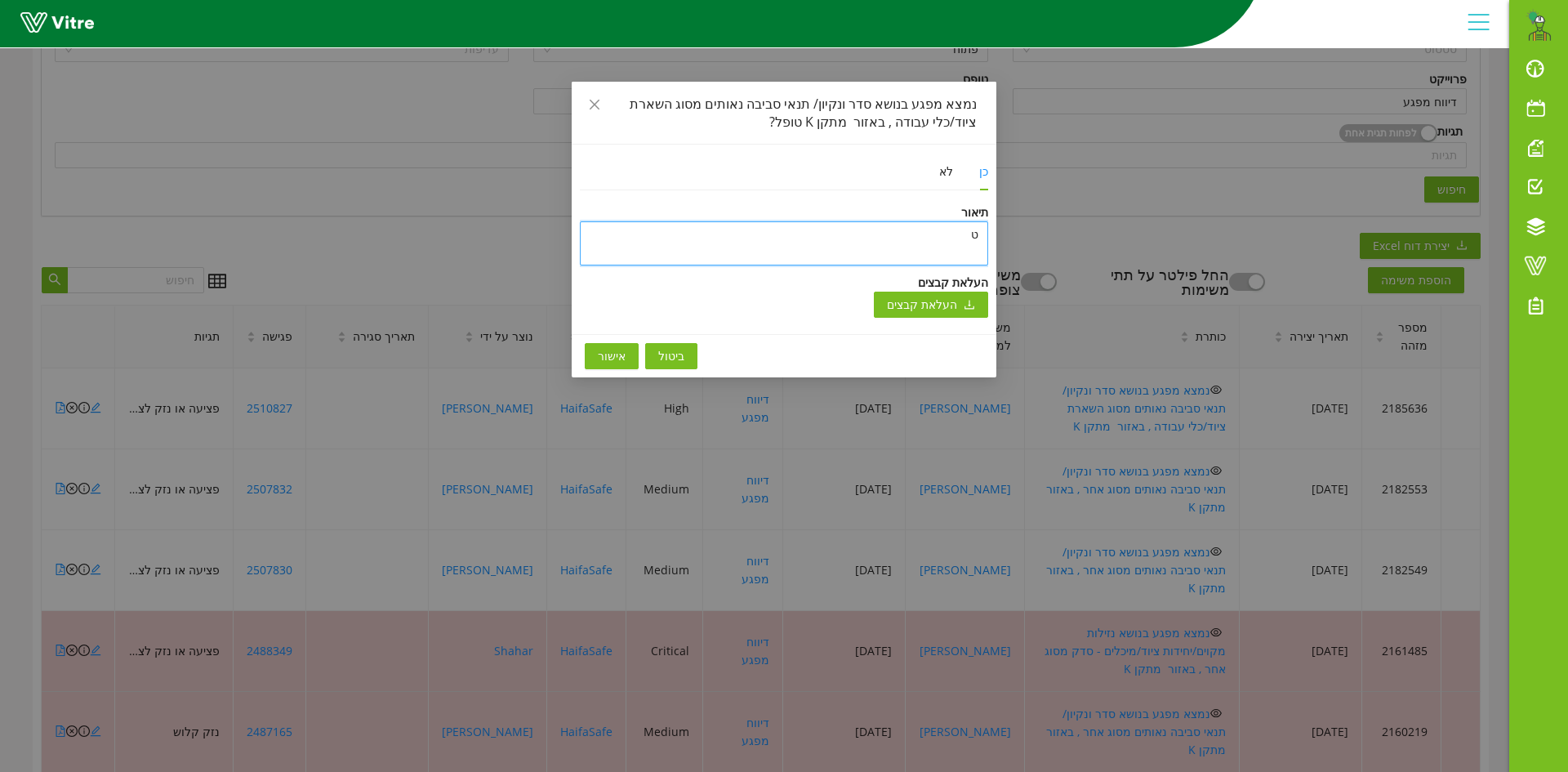
type textarea "טו"
type textarea "טופ"
type textarea "טופל"
type textarea "טופל ו"
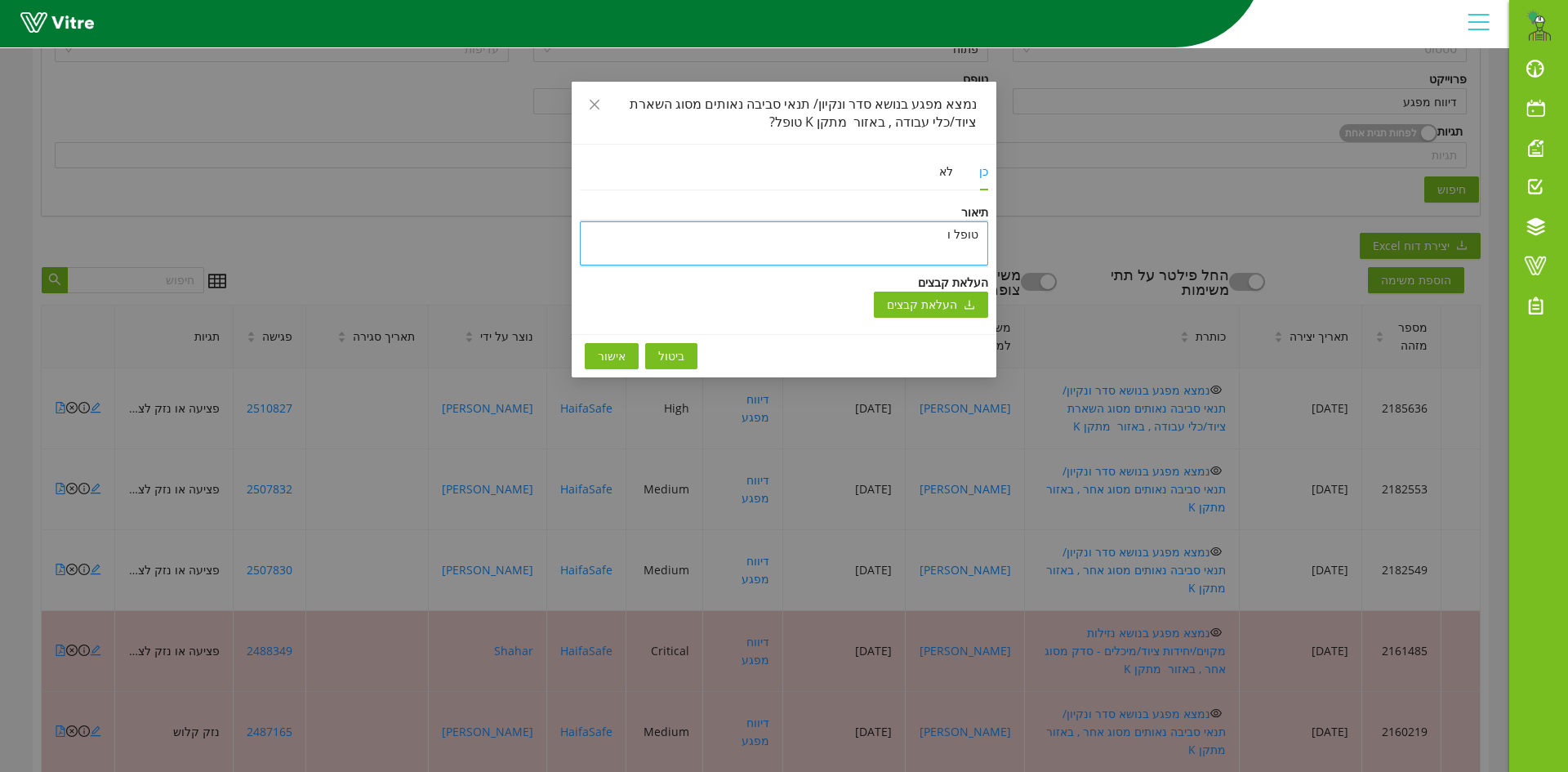
type textarea "טופל ונ"
type textarea "טופל וני"
type textarea "טופל וניס"
type textarea "טופל וניסג"
type textarea "טופל וניסגר"
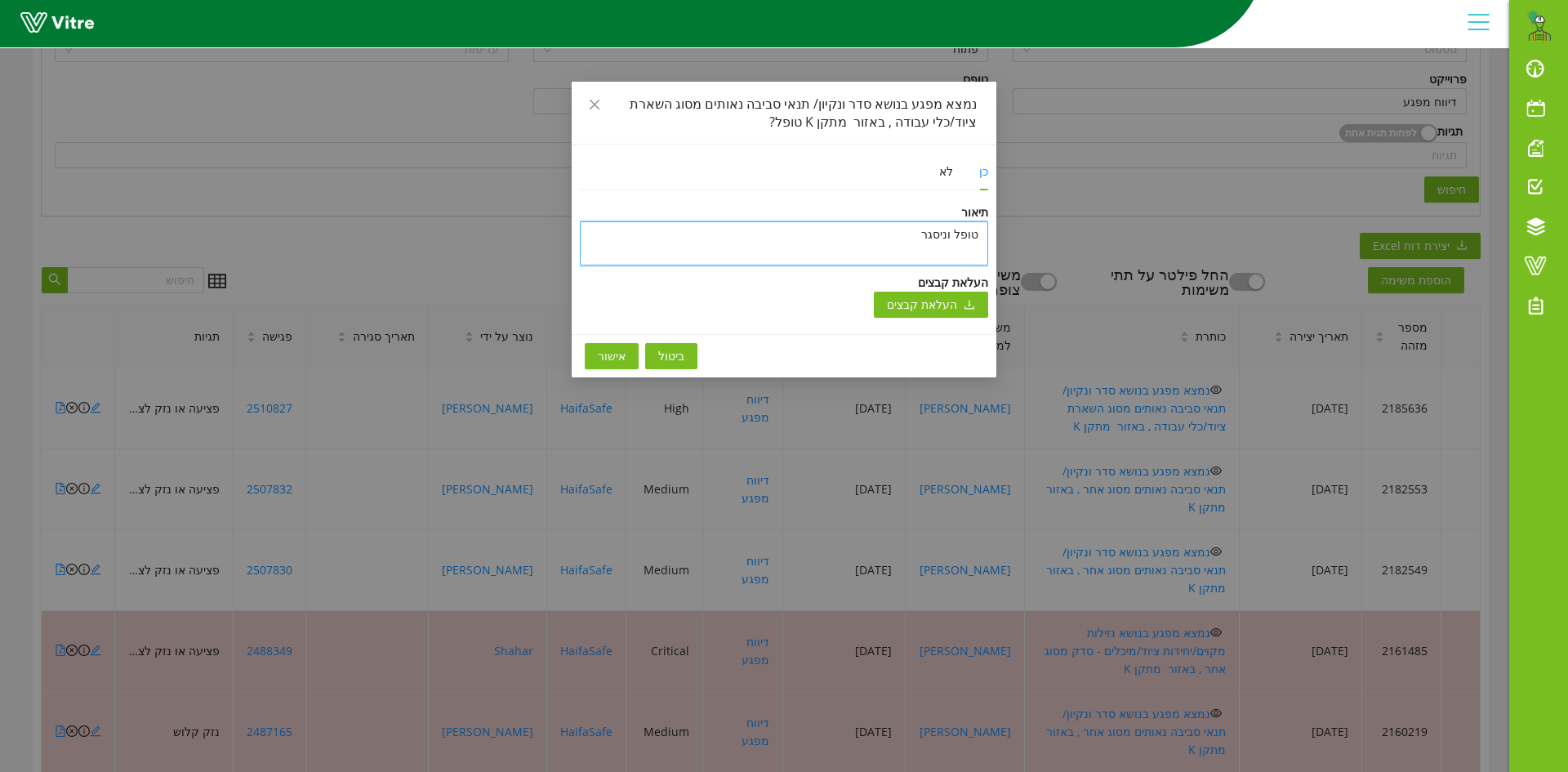
type textarea "טופל וניסגר"
type textarea "טופל וניסגר ב"
type textarea "טופל וניסגר בת"
type textarea "טופל וניסגר בתו"
type textarea "טופל וניסגר בתוכ"
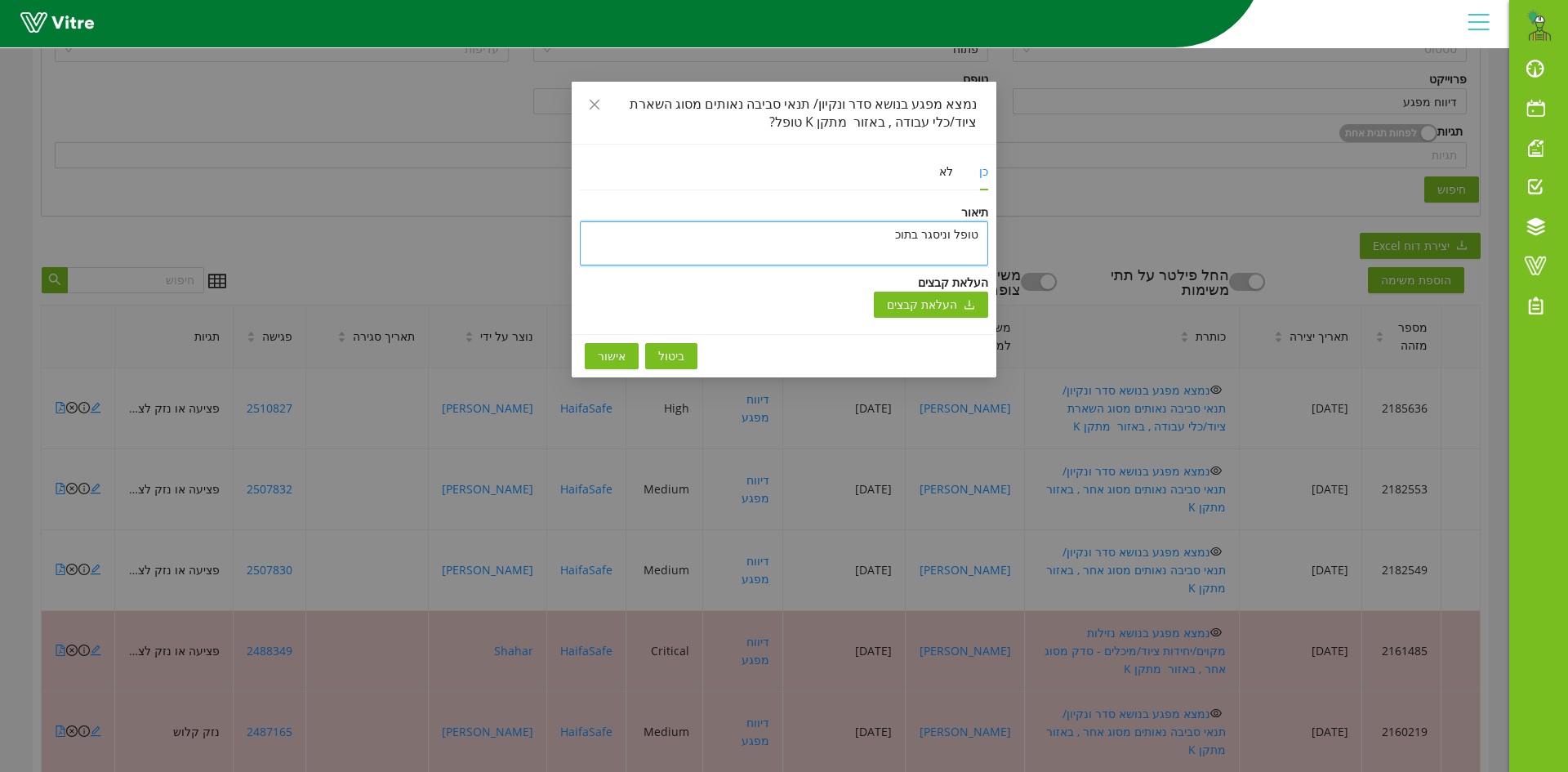
type textarea "טופל וניסגר בתוכנ"
type textarea "טופל וניסגר בתוכנה"
click at [598, 353] on span "אישור" at bounding box center [611, 356] width 28 height 18
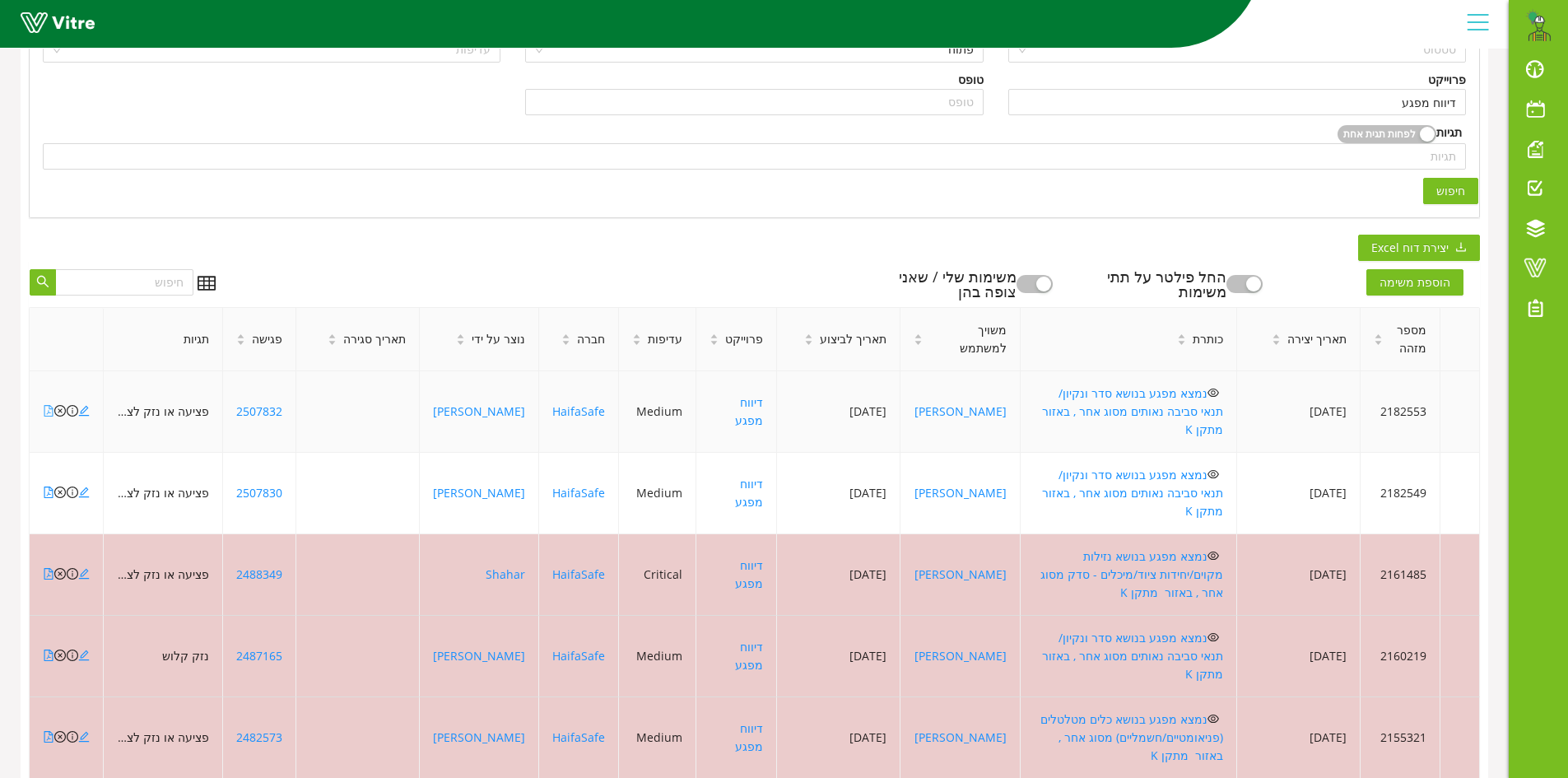
click at [47, 405] on icon "file-pdf" at bounding box center [48, 411] width 12 height 12
